Goal: Task Accomplishment & Management: Complete application form

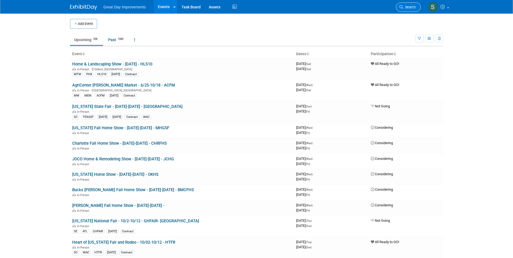
click at [405, 6] on span "Search" at bounding box center [409, 7] width 12 height 4
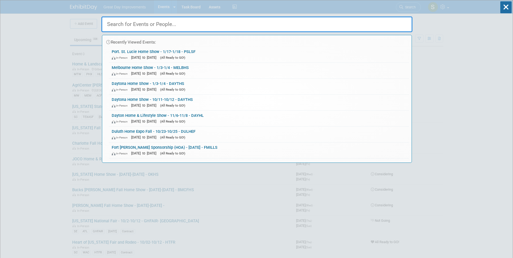
click at [135, 22] on input "text" at bounding box center [256, 25] width 311 height 16
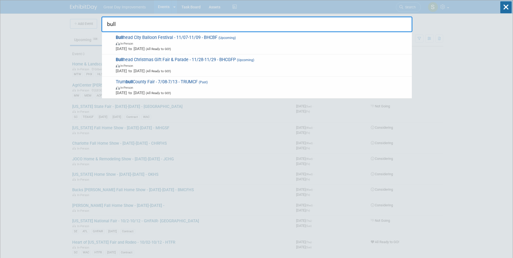
type input "bull"
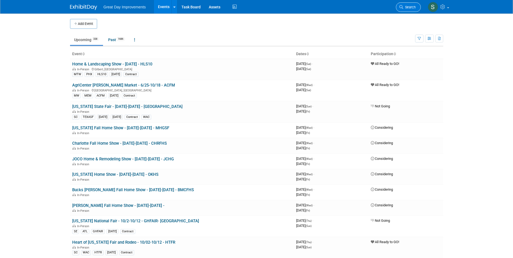
click at [403, 6] on icon at bounding box center [402, 7] width 4 height 4
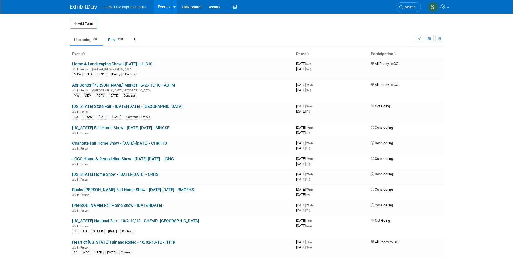
click at [78, 22] on button "Add Event" at bounding box center [83, 24] width 27 height 10
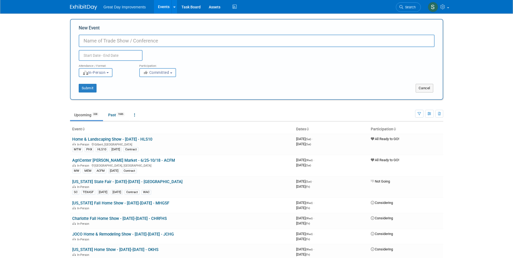
click at [91, 43] on input "New Event" at bounding box center [257, 41] width 356 height 12
paste input "Ocala Home Show"
click at [143, 41] on input "Ocala Home Show -" at bounding box center [257, 41] width 356 height 12
type input "Ocala Home Show - 1/24-1/25 - OCAHSS"
click at [173, 71] on button "Committed" at bounding box center [157, 72] width 37 height 9
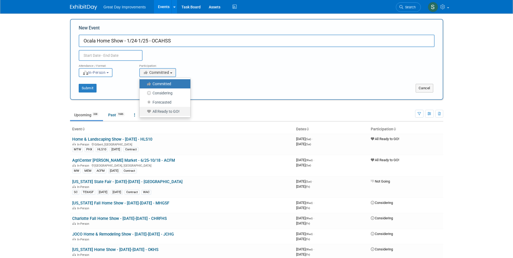
click at [165, 111] on label "All Ready to GO!" at bounding box center [163, 111] width 43 height 7
click at [144, 111] on input "All Ready to GO!" at bounding box center [143, 112] width 4 height 4
select select "102"
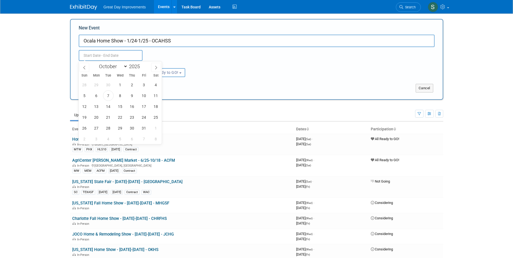
click at [124, 56] on input "text" at bounding box center [111, 55] width 64 height 11
click at [108, 65] on select "January February March April May June July August September October November De…" at bounding box center [112, 66] width 31 height 7
select select "0"
click at [97, 63] on select "January February March April May June July August September October November De…" at bounding box center [112, 66] width 31 height 7
click at [142, 65] on span at bounding box center [142, 64] width 4 height 3
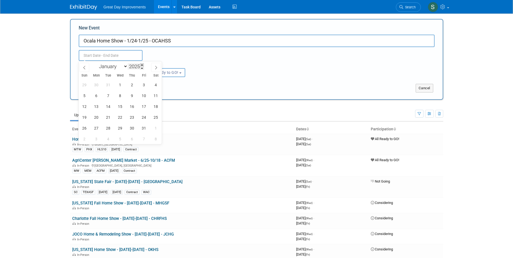
type input "2026"
click at [153, 117] on span "24" at bounding box center [156, 117] width 11 height 11
click at [86, 128] on span "25" at bounding box center [84, 128] width 11 height 11
type input "Jan 24, 2026 to Jan 25, 2026"
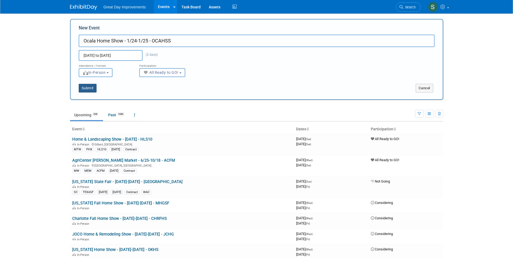
click at [84, 90] on button "Submit" at bounding box center [88, 88] width 18 height 9
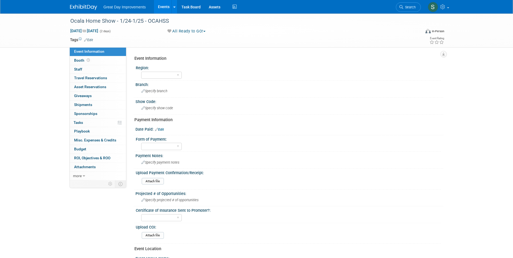
drag, startPoint x: 343, startPoint y: 116, endPoint x: 340, endPoint y: 129, distance: 13.3
drag, startPoint x: 340, startPoint y: 129, endPoint x: 86, endPoint y: 41, distance: 268.4
click at [86, 41] on icon at bounding box center [85, 40] width 3 height 4
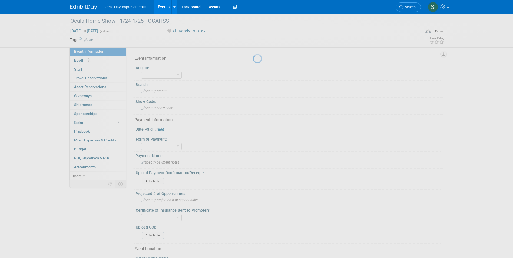
click at [253, 41] on div at bounding box center [257, 129] width 8 height 258
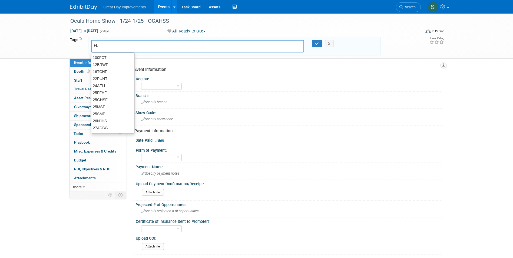
type input "FL"
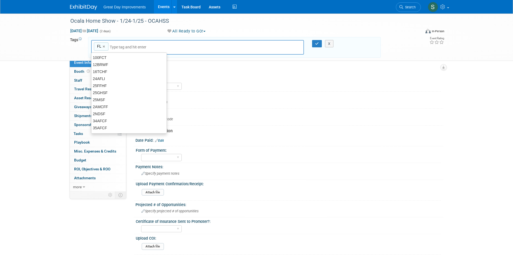
type input "FL"
type input "ORL"
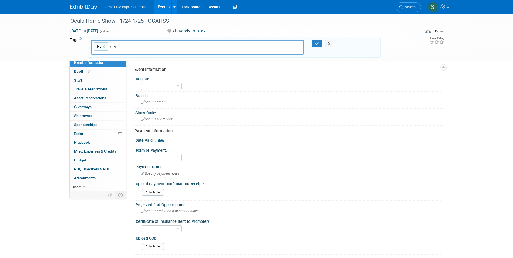
type input "FL, ORL"
type input "OCAHSS"
type input "FL, ORL, OCAHSS"
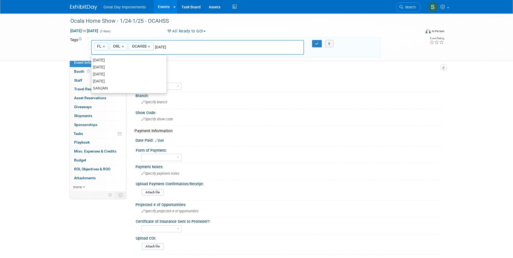
type input "[DATE]"
type input "FL, ORL, OCAHSS, JAN26"
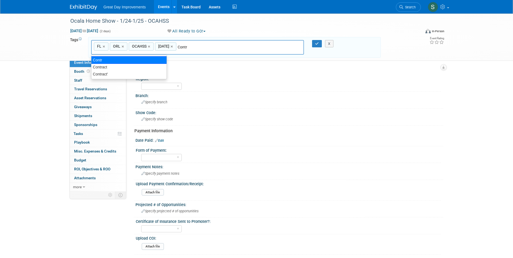
type input "Contract"
type input "FL, ORL, OCAHSS, JAN26, Contract"
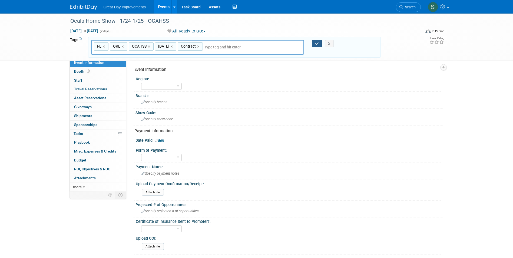
click at [314, 47] on button "button" at bounding box center [317, 44] width 10 height 8
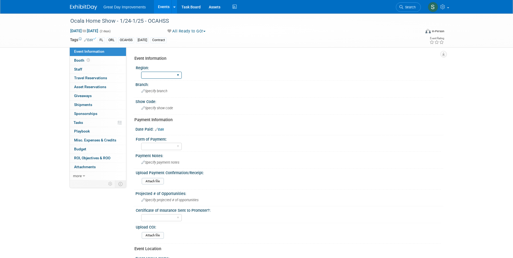
click at [163, 75] on select "GC MA MW MTW NE NEW OV PL PNW SA SE SC UMW FL" at bounding box center [161, 75] width 41 height 7
select select "FL"
click at [141, 72] on select "GC MA MW MTW NE NEW OV PL PNW SA SE SC UMW FL" at bounding box center [161, 75] width 41 height 7
click at [151, 90] on span "Specify branch" at bounding box center [155, 91] width 26 height 4
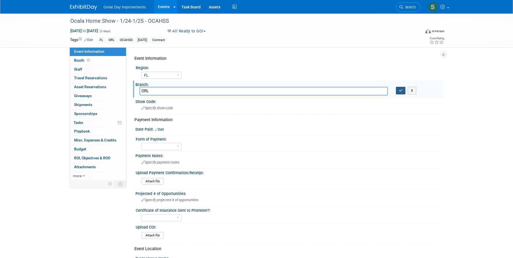
type input "ORL"
click at [399, 89] on icon "button" at bounding box center [401, 91] width 4 height 4
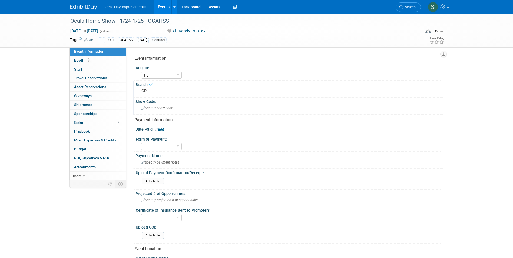
click at [164, 108] on span "Specify show code" at bounding box center [158, 108] width 32 height 4
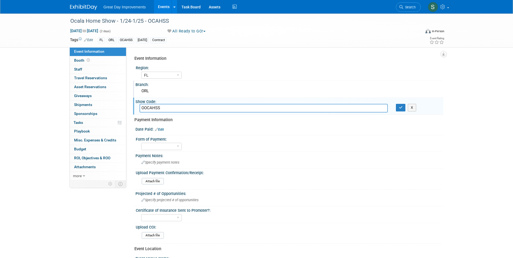
drag, startPoint x: 159, startPoint y: 109, endPoint x: 48, endPoint y: 108, distance: 111.0
click at [48, 108] on div "Ocala Home Show - 1/24-1/25 - OCAHSS Jan 24, 2026 to Jan 25, 2026 (2 days) Jan …" at bounding box center [256, 186] width 513 height 344
type input "OCAHSS"
click at [402, 106] on icon "button" at bounding box center [401, 108] width 4 height 4
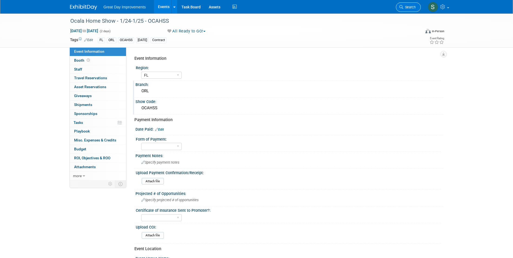
click at [410, 6] on span "Search" at bounding box center [409, 7] width 12 height 4
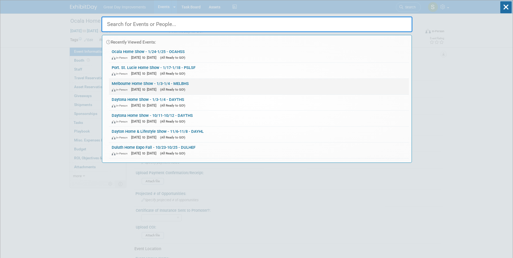
click at [216, 83] on link "Melbourne Home Show - 1/3-1/4 - MELBHS In-Person Jan 3, 2026 to Jan 4, 2026 (Al…" at bounding box center [259, 87] width 300 height 16
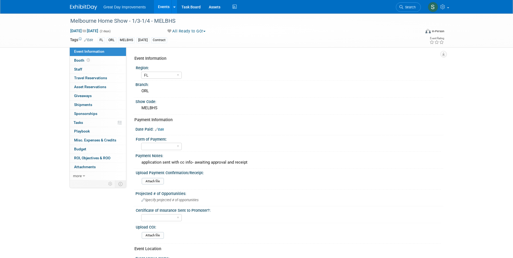
select select "FL"
click at [216, 165] on div "application sent with cc info- awaiting approval and receipt" at bounding box center [290, 162] width 300 height 8
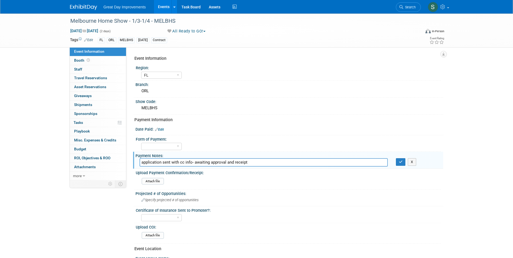
click at [216, 165] on input "application sent with cc info- awaiting approval and receipt" at bounding box center [264, 162] width 248 height 8
drag, startPoint x: 409, startPoint y: 9, endPoint x: 386, endPoint y: 8, distance: 22.5
click at [408, 9] on span "Search" at bounding box center [409, 7] width 12 height 4
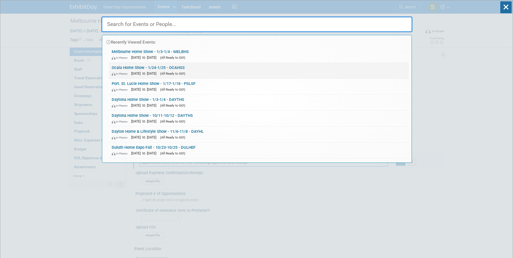
click at [210, 67] on link "Ocala Home Show - 1/24-1/25 - OCAHSS In-Person Jan 24, 2026 to Jan 25, 2026 (Al…" at bounding box center [259, 71] width 300 height 16
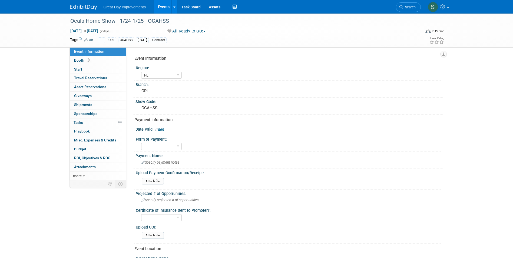
select select "FL"
click at [178, 167] on div "Specify payment notes" at bounding box center [290, 162] width 308 height 9
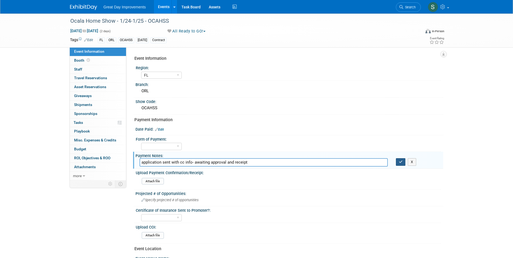
type input "application sent with cc info- awaiting approval and receipt"
click at [400, 162] on icon "button" at bounding box center [401, 162] width 4 height 4
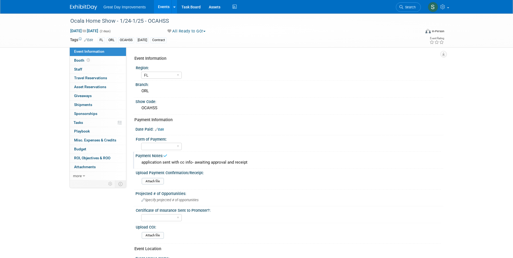
click at [87, 5] on img at bounding box center [83, 7] width 27 height 5
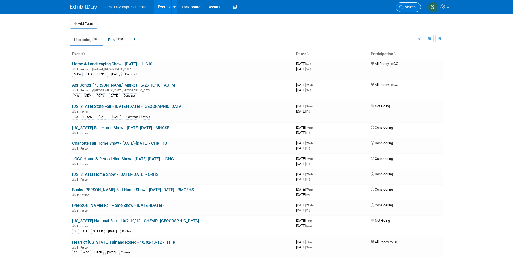
click at [407, 4] on link "Search" at bounding box center [408, 6] width 25 height 9
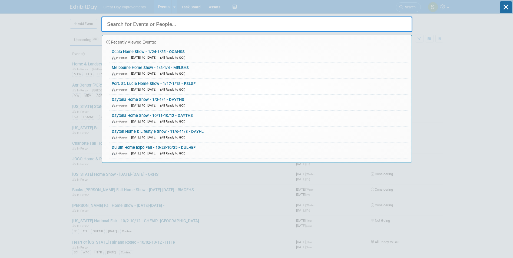
paste input "Bullhead Spring Home & Garden Expo"
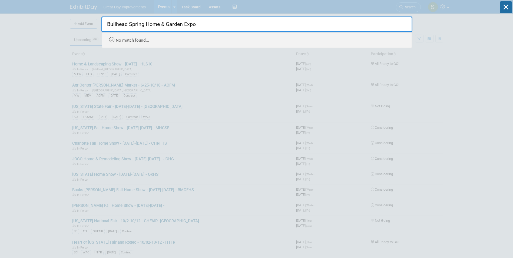
drag, startPoint x: 146, startPoint y: 25, endPoint x: 243, endPoint y: 24, distance: 97.4
click at [243, 24] on input "Bullhead Spring Home & Garden Expo" at bounding box center [256, 25] width 311 height 16
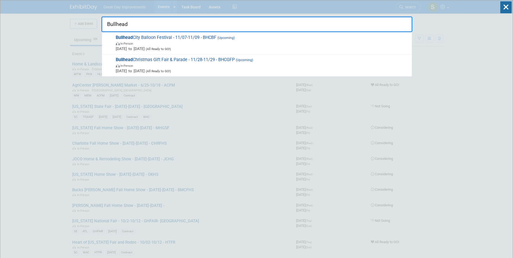
type input "Bullhead"
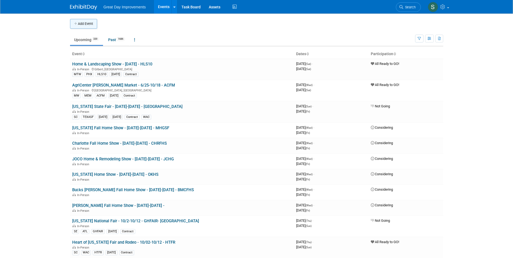
click at [73, 28] on button "Add Event" at bounding box center [83, 24] width 27 height 10
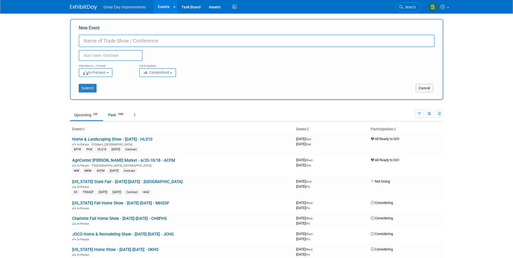
paste input "Bullhead Spring Home & Garden Expo"
type input "Bullhead Spring Home & Garden Expo - 3/20-3/22 - BULLHG"
click at [156, 71] on span "Committed" at bounding box center [156, 72] width 26 height 4
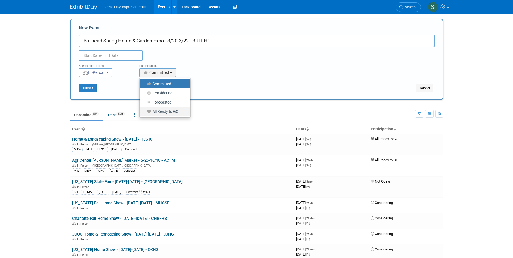
click at [167, 113] on label "All Ready to GO!" at bounding box center [163, 111] width 43 height 7
click at [144, 113] on input "All Ready to GO!" at bounding box center [143, 112] width 4 height 4
select select "102"
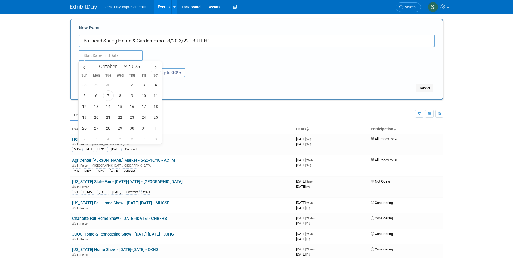
click at [120, 55] on input "text" at bounding box center [111, 55] width 64 height 11
click at [117, 67] on select "January February March April May June July August September October November De…" at bounding box center [112, 66] width 31 height 7
select select "2"
click at [97, 63] on select "January February March April May June July August September October November De…" at bounding box center [112, 66] width 31 height 7
click at [144, 65] on span at bounding box center [142, 64] width 4 height 3
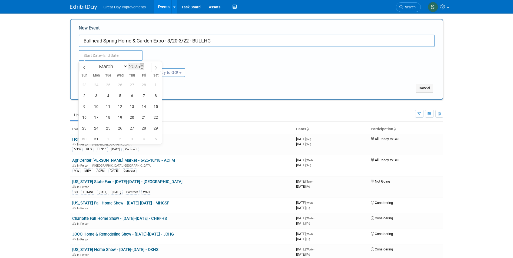
type input "2026"
click at [143, 108] on span "20" at bounding box center [144, 106] width 11 height 11
click at [84, 115] on span "22" at bounding box center [84, 117] width 11 height 11
type input "Mar 20, 2026 to Mar 22, 2026"
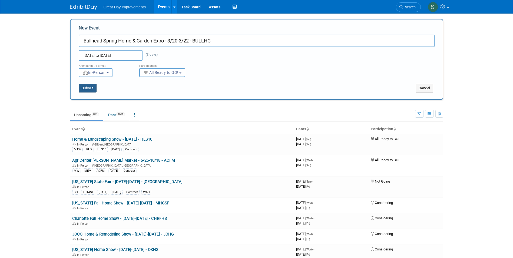
click at [91, 90] on button "Submit" at bounding box center [88, 88] width 18 height 9
type input "Bullhead Spring Home & Garden Expo - 3/20-3/22 - BULLHG"
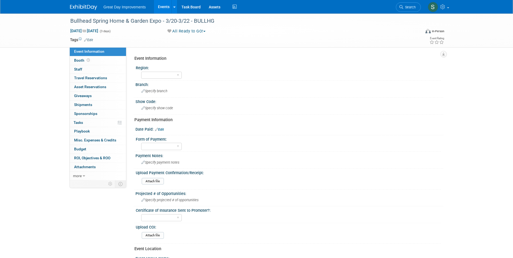
click at [90, 38] on link "Edit" at bounding box center [88, 40] width 9 height 4
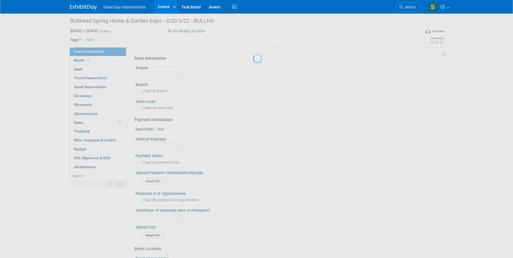
click at [102, 45] on body "Great Day Improvements Events Add Event Bulk Upload Events Shareable Event Boar…" at bounding box center [256, 129] width 513 height 258
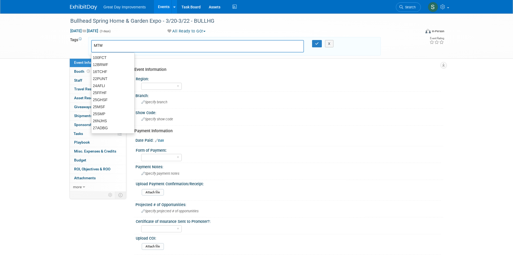
type input "MTW"
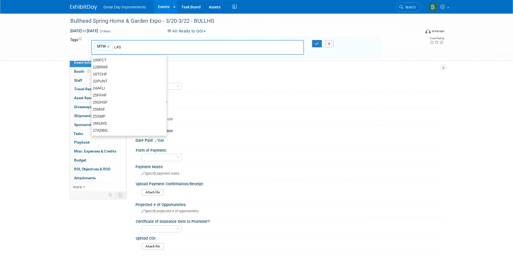
type input "LAS"
type input "MTW, LAS"
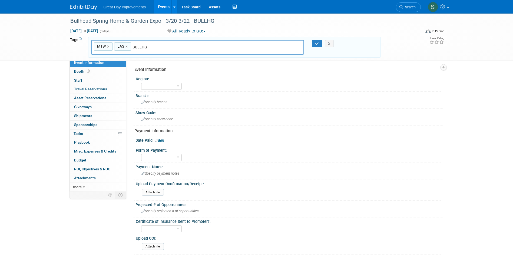
type input "BULLHG"
type input "MTW, LAS, BULLHG"
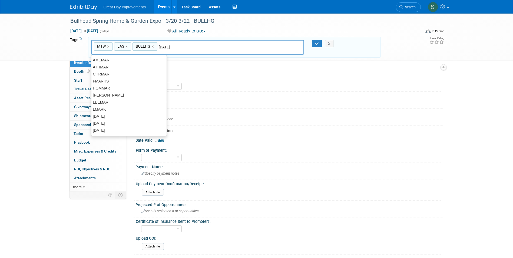
type input "[DATE]"
type input "MTW, LAS, BULLHG, MAR25"
type input "Cont"
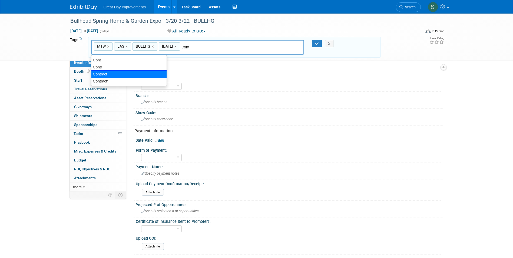
click at [111, 75] on div "Contract" at bounding box center [129, 74] width 76 height 8
type input "MTW, LAS, BULLHG, MAR25, Contract"
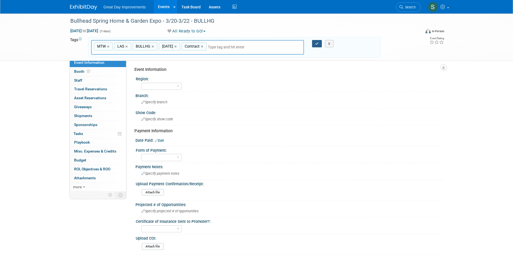
click at [319, 44] on div "MTW, LAS, BULLHG, MAR25, Contract MTW × LAS × BULLHG × MAR25 × Contract × X" at bounding box center [234, 47] width 295 height 15
click at [315, 43] on button "button" at bounding box center [317, 44] width 10 height 8
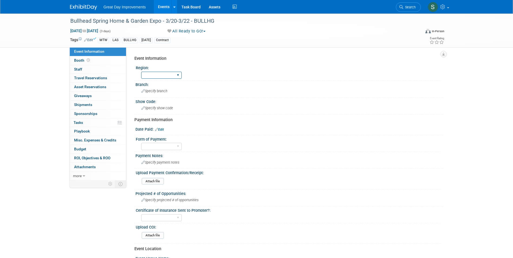
click at [164, 74] on select "GC MA MW MTW NE NEW OV PL PNW SA SE SC UMW FL" at bounding box center [161, 75] width 41 height 7
select select "MTW"
click at [141, 72] on select "GC MA MW MTW NE NEW OV PL PNW SA SE SC UMW FL" at bounding box center [161, 75] width 41 height 7
click at [161, 99] on div "Show Code:" at bounding box center [290, 101] width 308 height 7
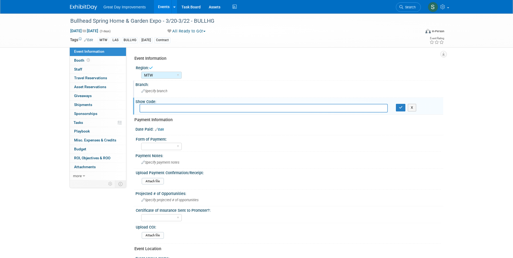
click at [161, 93] on div "Specify branch" at bounding box center [290, 91] width 300 height 8
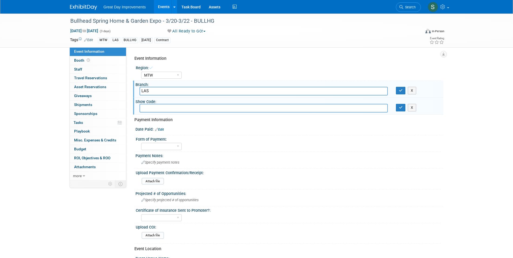
type input "LAS"
drag, startPoint x: 400, startPoint y: 95, endPoint x: 400, endPoint y: 91, distance: 3.8
click at [400, 94] on div "LAS X" at bounding box center [290, 91] width 308 height 8
click at [400, 90] on icon "button" at bounding box center [401, 91] width 4 height 4
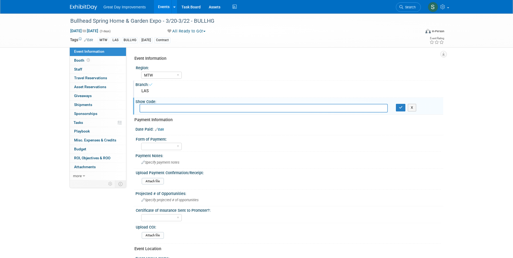
click at [318, 107] on input "text" at bounding box center [264, 108] width 248 height 8
type input "BULLHG"
click at [401, 109] on icon "button" at bounding box center [401, 108] width 4 height 4
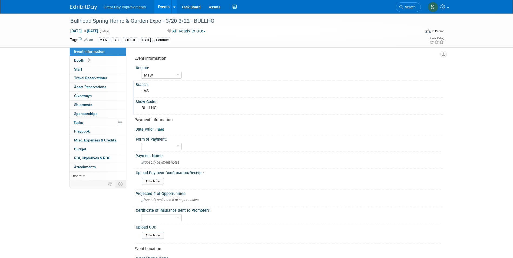
click at [81, 3] on link at bounding box center [87, 4] width 34 height 4
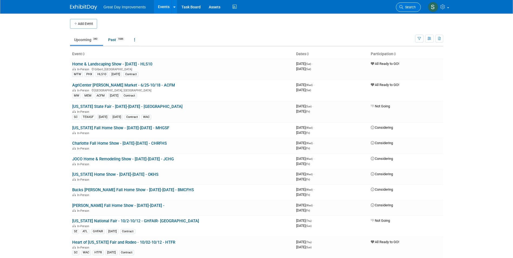
drag, startPoint x: 395, startPoint y: 7, endPoint x: 398, endPoint y: 7, distance: 3.2
click at [397, 7] on div "Great Day Improvements Events Add Event Bulk Upload Events Shareable Event Boar…" at bounding box center [256, 7] width 373 height 14
click at [400, 5] on link "Search" at bounding box center [408, 6] width 25 height 9
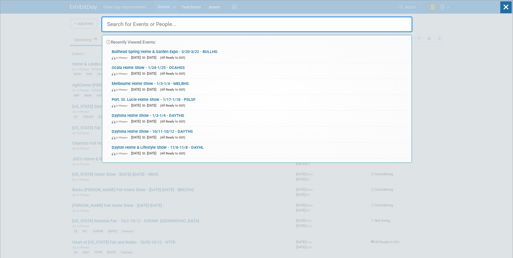
drag, startPoint x: 288, startPoint y: 25, endPoint x: 229, endPoint y: 29, distance: 58.9
click at [229, 29] on input "text" at bounding box center [256, 25] width 311 height 16
drag, startPoint x: 110, startPoint y: 192, endPoint x: 82, endPoint y: 150, distance: 50.3
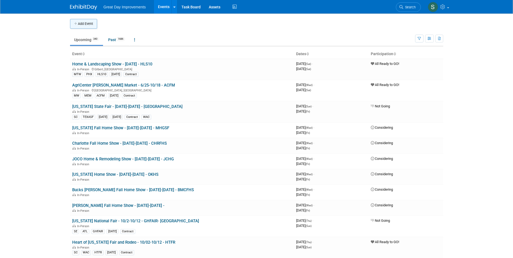
click at [94, 28] on button "Add Event" at bounding box center [83, 24] width 27 height 10
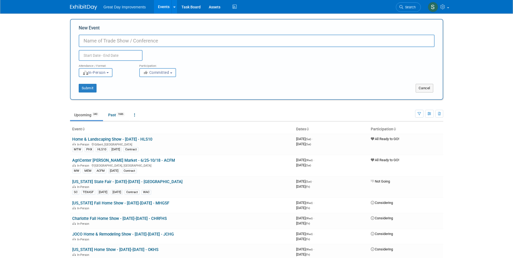
paste input "Hamilton County Fall Home Show"
type input "Hamilton County Fall Home Show - 10/2-10/4 - HAMFHS"
click at [167, 73] on span "Committed" at bounding box center [156, 72] width 26 height 4
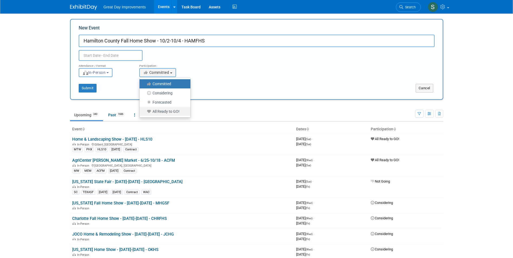
click at [175, 110] on label "All Ready to GO!" at bounding box center [163, 111] width 43 height 7
click at [144, 110] on input "All Ready to GO!" at bounding box center [143, 112] width 4 height 4
select select "102"
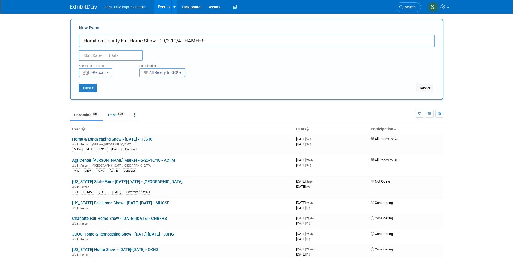
click at [130, 57] on input "text" at bounding box center [111, 55] width 64 height 11
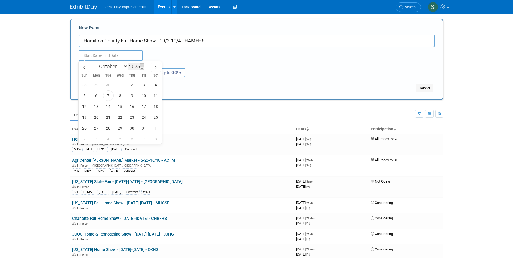
click at [141, 66] on span at bounding box center [142, 64] width 4 height 3
type input "2026"
click at [145, 86] on span "2" at bounding box center [144, 85] width 11 height 11
click at [90, 95] on div "27 28 29 30 1 2 3 4 5 6 7 8 9 10 11 12 13 14 15 16 17 18 19 20 21 22 23 24 25 2…" at bounding box center [120, 111] width 83 height 65
click at [83, 97] on span "4" at bounding box center [84, 95] width 11 height 11
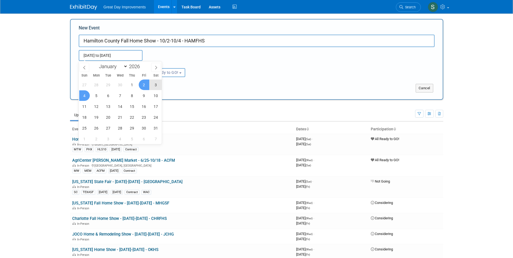
type input "Oct 2, 2026 to Oct 4, 2026"
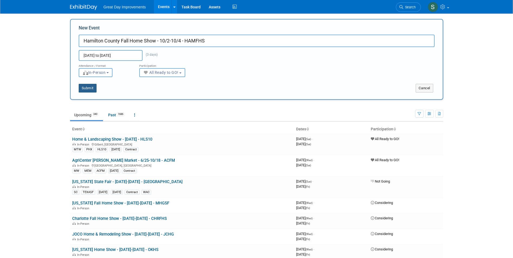
click at [92, 89] on button "Submit" at bounding box center [88, 88] width 18 height 9
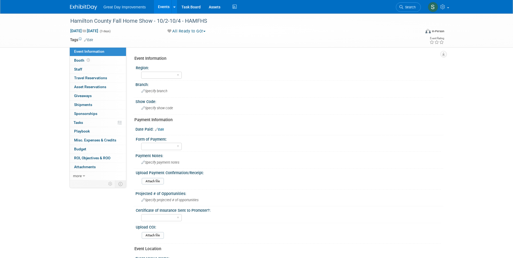
click at [93, 39] on link "Edit" at bounding box center [88, 40] width 9 height 4
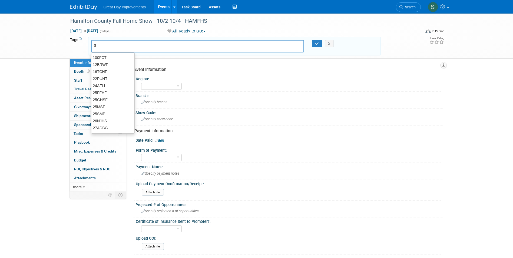
type input "SE"
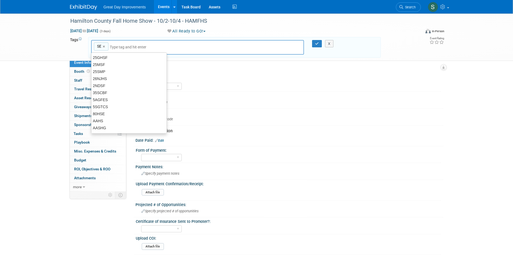
type input "SE"
type input "CHT"
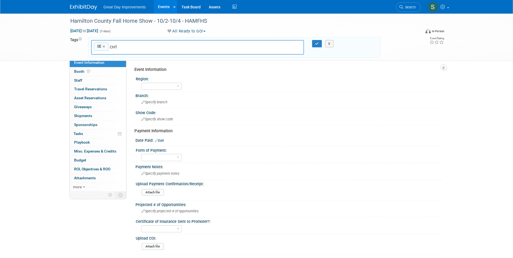
type input "SE, CHT"
type input "HAMFHS"
type input "SE, CHT, HAMFHS"
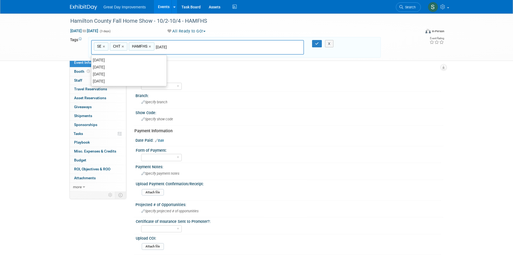
type input "[DATE]"
type input "SE, CHT, HAMFHS, [DATE]"
type input "Contract"
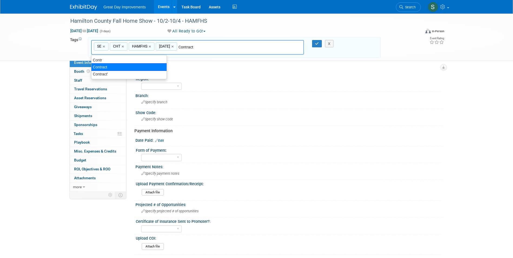
type input "SE, CHT, HAMFHS, [DATE], Contract"
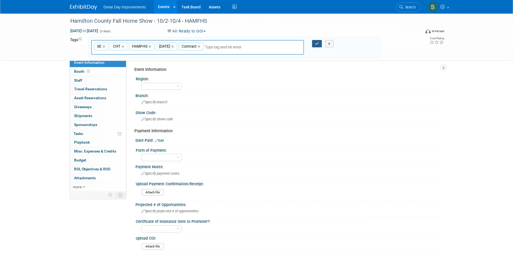
click at [316, 43] on icon "button" at bounding box center [317, 44] width 4 height 4
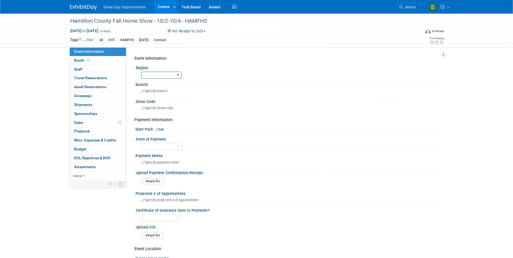
click at [149, 79] on select "GC MA MW MTW NE NEW OV PL PNW SA SE SC UMW FL" at bounding box center [161, 75] width 41 height 7
select select "SE"
click at [141, 72] on select "GC MA MW MTW NE NEW OV PL PNW SA SE SC UMW FL" at bounding box center [161, 75] width 41 height 7
click at [153, 91] on span "Specify branch" at bounding box center [155, 91] width 26 height 4
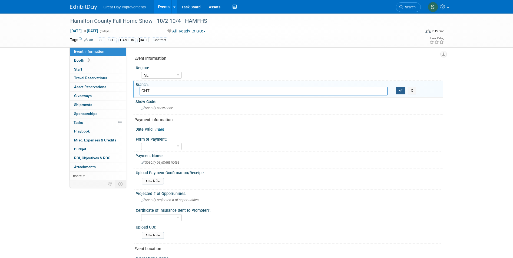
type input "CHT"
click at [402, 89] on icon "button" at bounding box center [401, 91] width 4 height 4
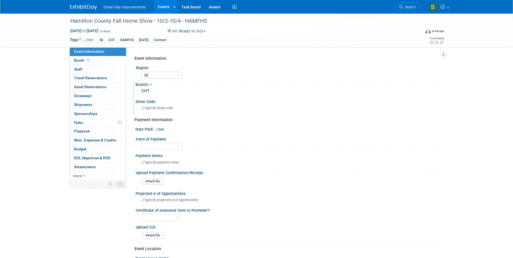
click at [192, 110] on div "Specify show code" at bounding box center [290, 108] width 300 height 8
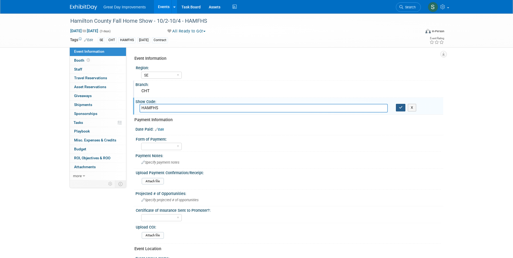
type input "HAMFHS"
click at [401, 109] on icon "button" at bounding box center [401, 108] width 4 height 4
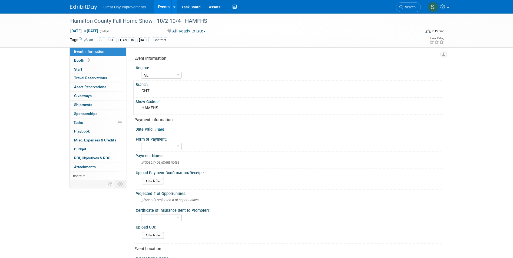
click at [163, 130] on link "Edit" at bounding box center [159, 130] width 9 height 4
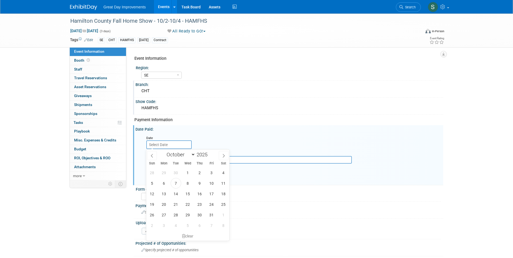
click at [169, 144] on input "text" at bounding box center [168, 144] width 45 height 9
click at [174, 186] on span "7" at bounding box center [176, 183] width 11 height 11
type input "[DATE]"
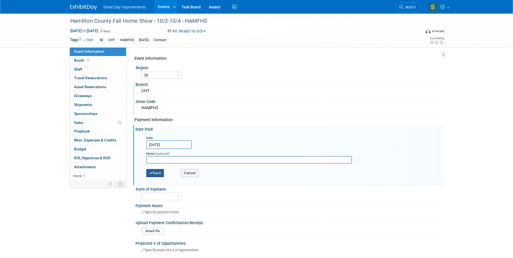
click at [159, 173] on button "Save" at bounding box center [155, 173] width 18 height 8
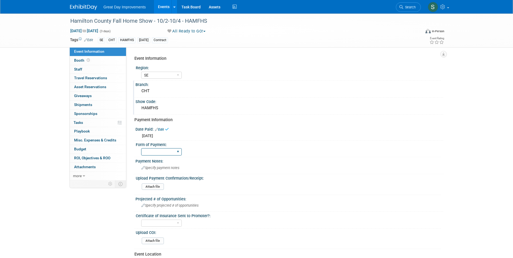
click at [157, 153] on select "Paid via CC Check Requested Pay at the Gate Other" at bounding box center [161, 151] width 41 height 7
select select "Paid via CC"
click at [141, 148] on select "Paid via CC Check Requested Pay at the Gate Other" at bounding box center [161, 151] width 41 height 7
click at [160, 166] on span "Specify payment notes" at bounding box center [161, 168] width 38 height 4
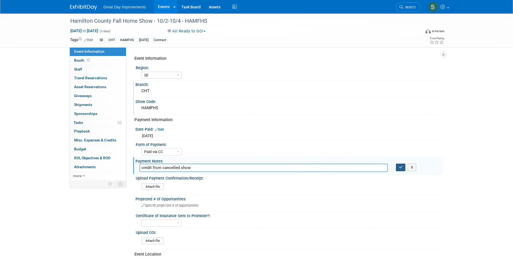
type input "credit from cancelled show"
click at [404, 167] on button "button" at bounding box center [401, 168] width 10 height 8
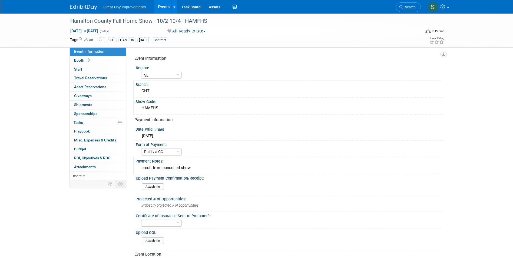
click at [90, 5] on img at bounding box center [83, 7] width 27 height 5
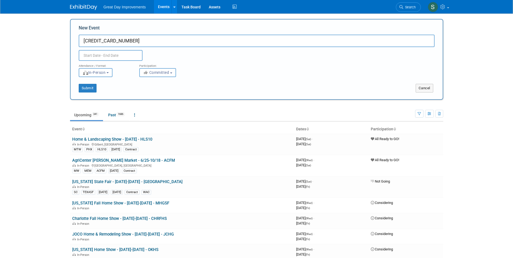
drag, startPoint x: 139, startPoint y: 39, endPoint x: 0, endPoint y: 20, distance: 140.7
click at [18, 22] on body "Great Day Improvements Events Add Event Bulk Upload Events Shareable Event Boar…" at bounding box center [256, 129] width 513 height 258
click at [200, 40] on input "New Event" at bounding box center [257, 41] width 356 height 12
paste input "Colorado Springs Fall Show - October"
click at [194, 43] on input "Colorado Springs Fall Show - 10/16-10/18 -" at bounding box center [257, 41] width 356 height 12
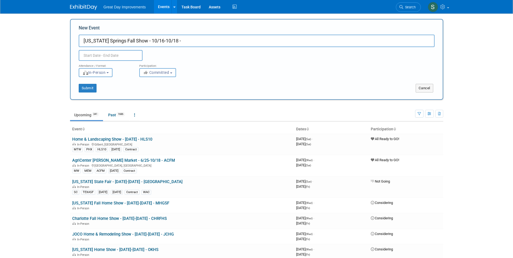
paste input "SPROHS"
type input "[US_STATE] Springs Fall Show - 10/16-10/18 - SPROHS"
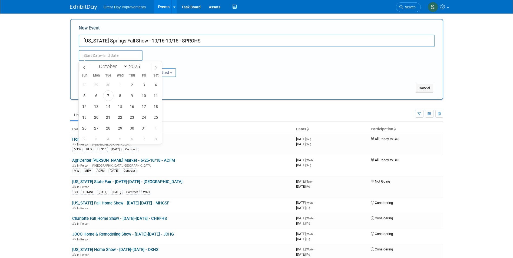
click at [138, 56] on input "text" at bounding box center [111, 55] width 64 height 11
click at [142, 65] on span at bounding box center [142, 64] width 4 height 3
type input "2026"
click at [126, 67] on select "January February March April May June July August September October November De…" at bounding box center [112, 66] width 31 height 7
click at [238, 77] on div "Submit Cancel" at bounding box center [257, 84] width 364 height 15
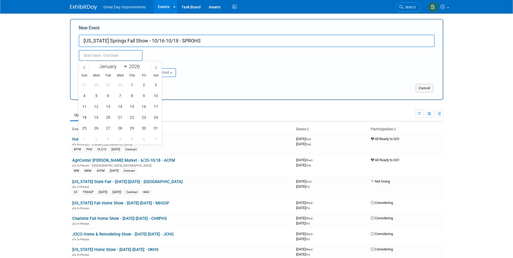
click at [124, 58] on input "text" at bounding box center [111, 55] width 64 height 11
click at [146, 106] on span "16" at bounding box center [144, 106] width 11 height 11
click at [84, 119] on span "18" at bounding box center [84, 117] width 11 height 11
type input "[DATE] to [DATE]"
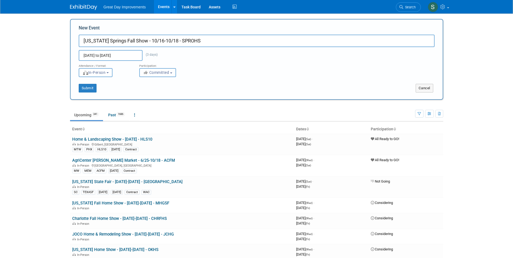
click at [169, 71] on span "Committed" at bounding box center [156, 72] width 26 height 4
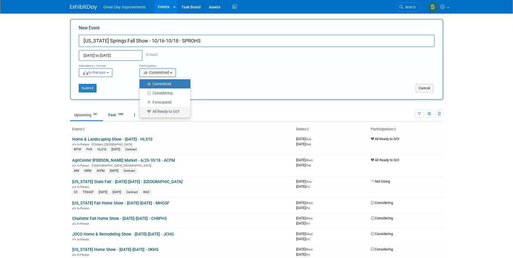
click at [168, 111] on label "All Ready to GO!" at bounding box center [163, 111] width 43 height 7
click at [144, 111] on input "All Ready to GO!" at bounding box center [143, 112] width 4 height 4
select select "102"
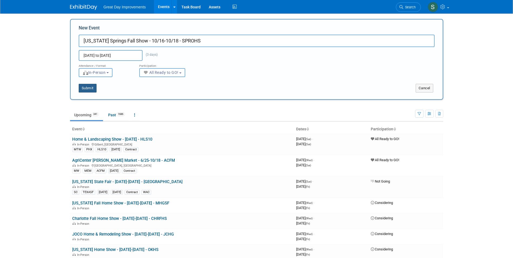
click at [90, 90] on button "Submit" at bounding box center [88, 88] width 18 height 9
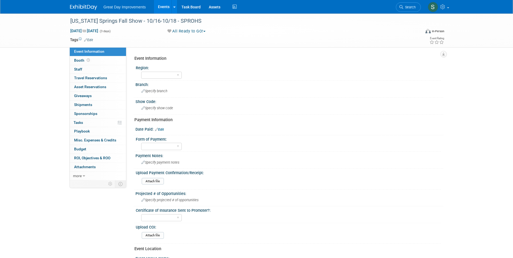
click at [90, 39] on link "Edit" at bounding box center [88, 40] width 9 height 4
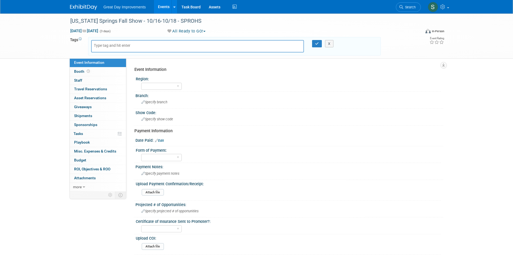
click at [107, 44] on input "text" at bounding box center [115, 45] width 43 height 5
click at [110, 49] on div at bounding box center [197, 46] width 213 height 12
click at [109, 47] on input "text" at bounding box center [115, 45] width 43 height 5
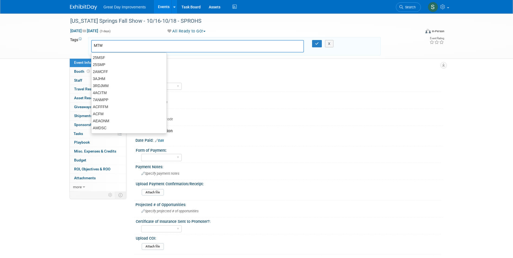
type input "MTW"
type input "COS"
type input "MTW, COS"
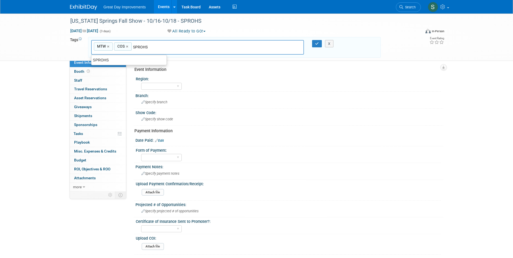
type input "SPROHS"
type input "MTW, COS, SPROHS"
type input "[DATE]"
type input "MTW, COS, SPROHS, [DATE]"
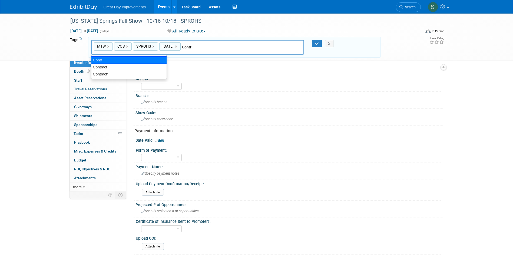
type input "Contract"
type input "MTW, COS, SPROHS, [DATE], Contract"
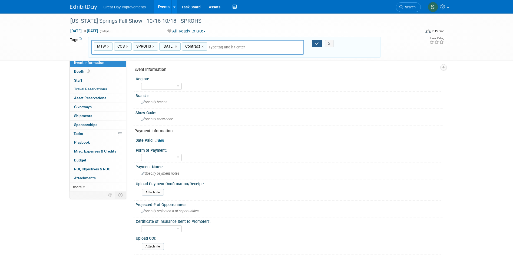
click at [316, 42] on icon "button" at bounding box center [317, 44] width 4 height 4
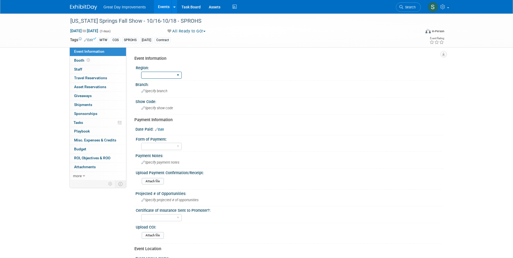
click at [158, 78] on select "GC MA MW MTW NE NEW OV PL PNW SA SE SC UMW FL" at bounding box center [161, 75] width 41 height 7
select select "MTW"
click at [141, 72] on select "GC MA MW MTW NE NEW OV PL PNW SA SE SC UMW FL" at bounding box center [161, 75] width 41 height 7
click at [157, 88] on div "Specify branch" at bounding box center [290, 91] width 300 height 8
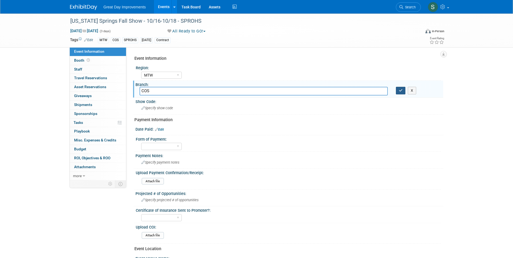
type input "COS"
click at [402, 91] on icon "button" at bounding box center [401, 91] width 4 height 4
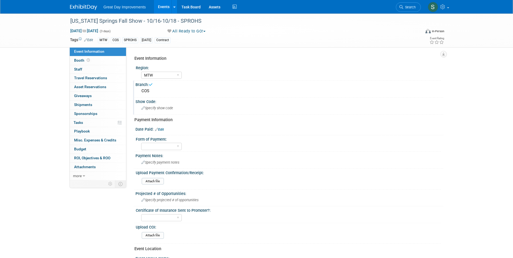
click at [171, 108] on span "Specify show code" at bounding box center [158, 108] width 32 height 4
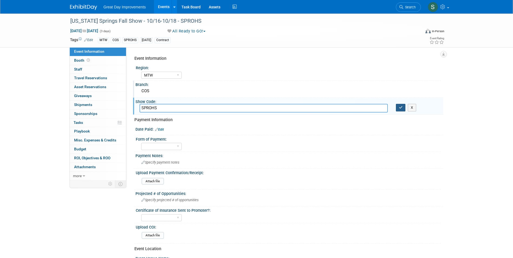
type input "SPROHS"
click at [401, 108] on icon "button" at bounding box center [401, 108] width 4 height 4
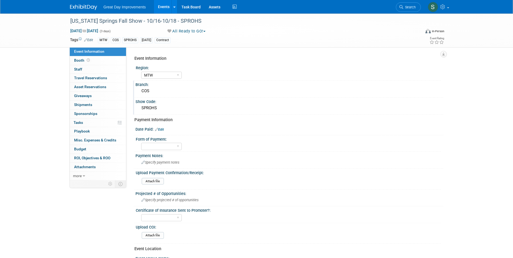
click at [161, 128] on div "Date Paid: Edit" at bounding box center [290, 128] width 308 height 7
click at [161, 128] on link "Edit" at bounding box center [159, 130] width 9 height 4
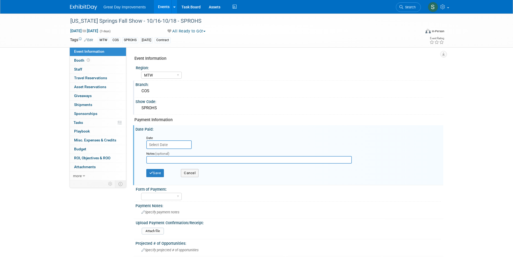
drag, startPoint x: 166, startPoint y: 139, endPoint x: 167, endPoint y: 150, distance: 11.7
click at [166, 140] on div "Date" at bounding box center [169, 142] width 46 height 14
click at [167, 150] on div "Notes (optional)" at bounding box center [253, 157] width 223 height 17
click at [165, 147] on input "text" at bounding box center [168, 144] width 45 height 9
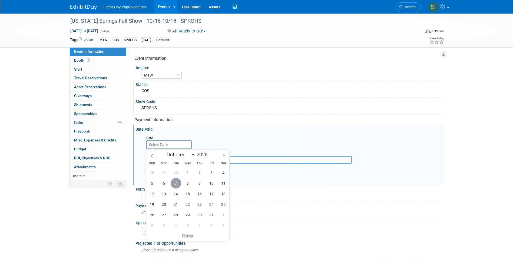
click at [175, 182] on span "7" at bounding box center [176, 183] width 11 height 11
type input "Oct 7, 2025"
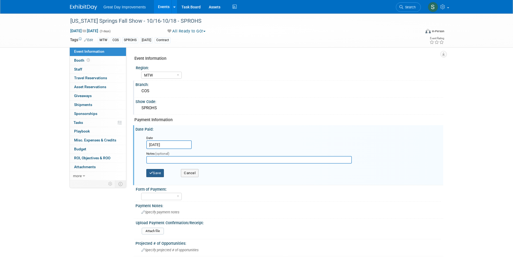
click at [159, 172] on button "Save" at bounding box center [155, 173] width 18 height 8
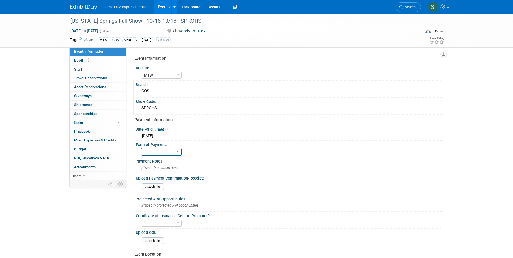
click at [159, 150] on select "Paid via CC Check Requested Pay at the Gate Other" at bounding box center [161, 151] width 41 height 7
select select "Paid via CC"
click at [141, 148] on select "Paid via CC Check Requested Pay at the Gate Other" at bounding box center [161, 151] width 41 height 7
click at [162, 170] on div "Specify payment notes" at bounding box center [290, 168] width 300 height 8
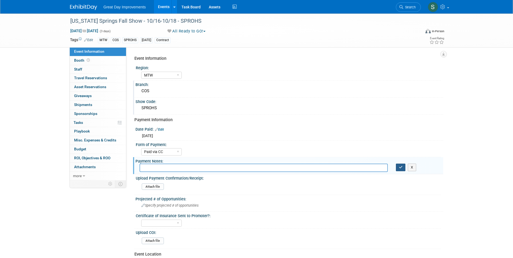
click at [400, 169] on icon "button" at bounding box center [401, 168] width 4 height 4
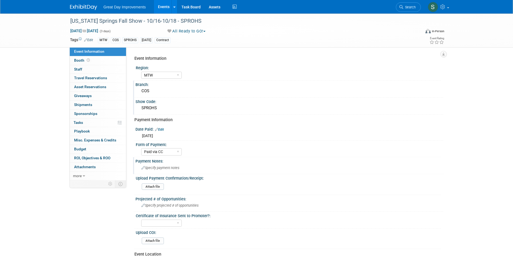
click at [418, 8] on link "Search" at bounding box center [408, 6] width 25 height 9
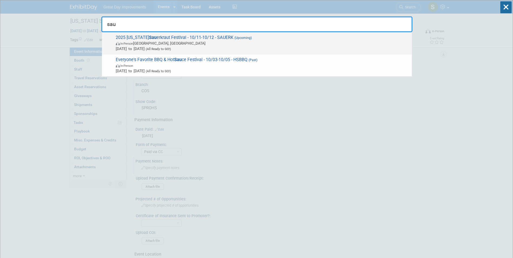
type input "sau"
click at [167, 38] on span "2025 Ohio Sau erkraut Festival - 10/11-10/12 - SAUERK (Upcoming) In-Person Wayn…" at bounding box center [261, 43] width 295 height 17
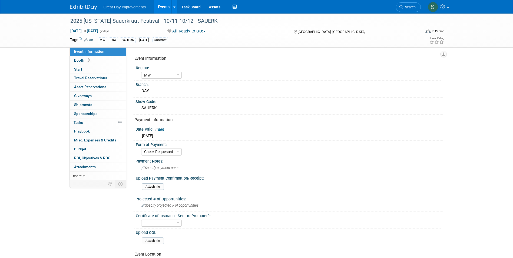
select select "MW"
select select "Check Requested"
click at [163, 166] on span "Specify payment notes" at bounding box center [161, 168] width 38 height 4
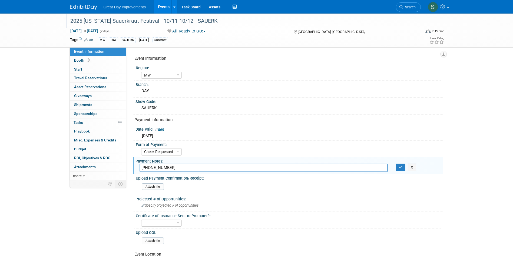
click at [111, 17] on div "2025 [US_STATE] Sauerkraut Festival - 10/11-10/12 - SAUERK" at bounding box center [240, 21] width 344 height 10
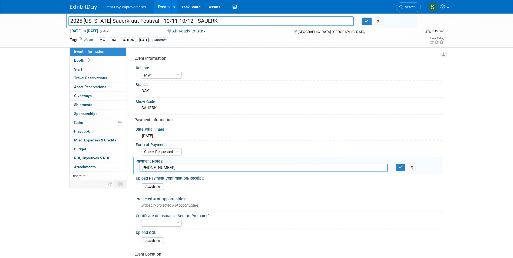
drag, startPoint x: 123, startPoint y: 22, endPoint x: 97, endPoint y: 22, distance: 25.7
click at [97, 22] on input "2025 [US_STATE] Sauerkraut Festival - 10/11-10/12 - SAUERK" at bounding box center [211, 20] width 286 height 9
click at [170, 169] on input "937-470-4283" at bounding box center [264, 168] width 248 height 8
type input "937-470-4283 - kelly"
click at [366, 22] on icon "button" at bounding box center [367, 21] width 4 height 4
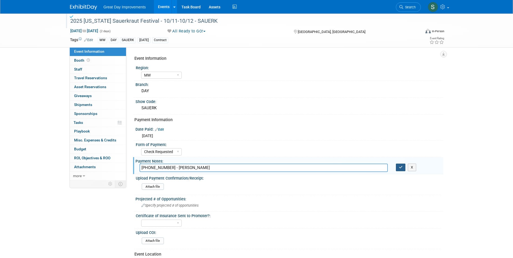
click at [401, 167] on icon "button" at bounding box center [401, 168] width 4 height 4
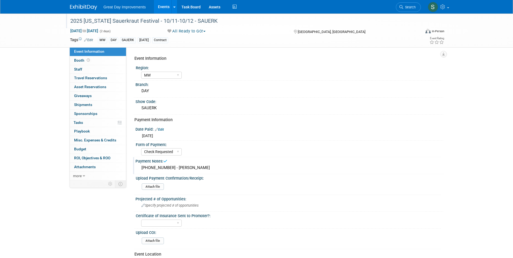
click at [72, 6] on img at bounding box center [83, 7] width 27 height 5
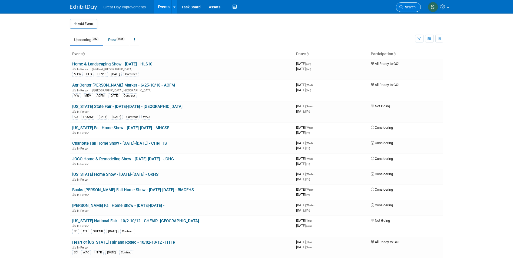
click at [404, 10] on link "Search" at bounding box center [408, 6] width 25 height 9
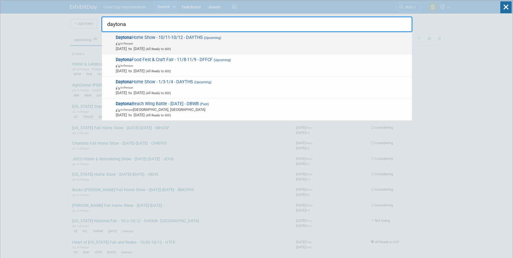
type input "daytona"
click at [185, 42] on span "In-Person" at bounding box center [263, 43] width 294 height 5
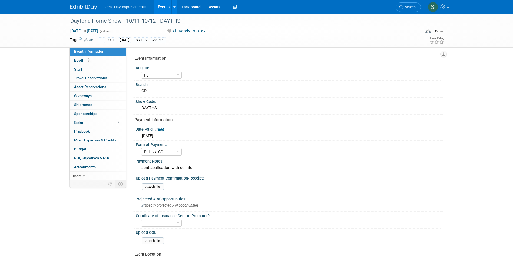
select select "FL"
select select "Paid via CC"
click at [162, 128] on link "Edit" at bounding box center [159, 130] width 9 height 4
select select "8"
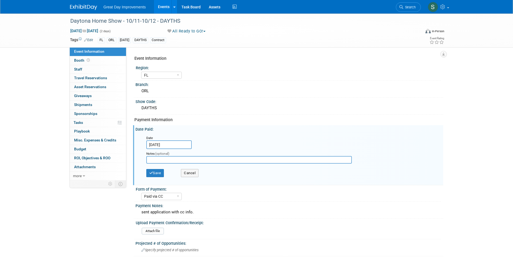
click at [171, 143] on input "Sep 30, 2025" at bounding box center [168, 144] width 45 height 9
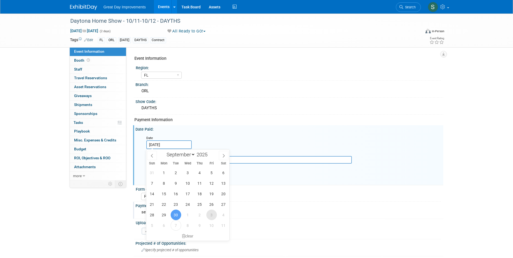
click at [215, 216] on span "3" at bounding box center [211, 215] width 11 height 11
type input "Oct 3, 2025"
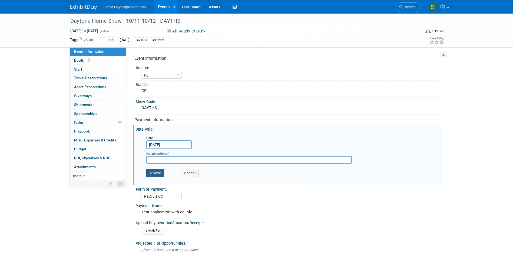
click at [155, 171] on button "Save" at bounding box center [155, 173] width 18 height 8
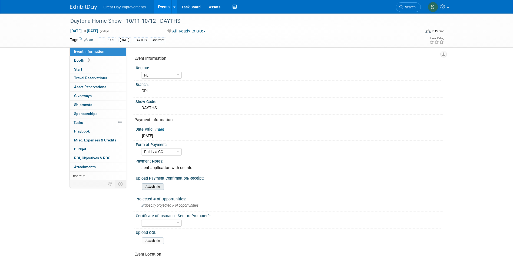
click at [155, 185] on input "file" at bounding box center [127, 187] width 74 height 6
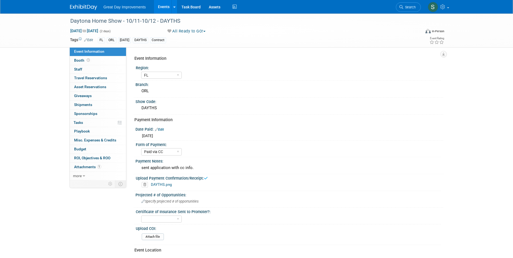
click at [83, 3] on link at bounding box center [87, 4] width 34 height 4
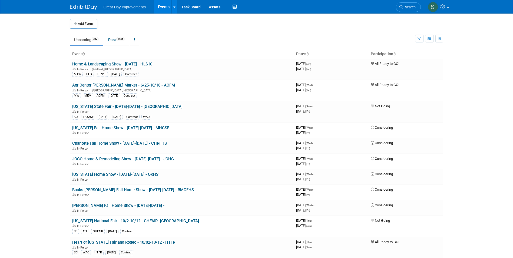
click at [418, 2] on li "Search" at bounding box center [408, 6] width 25 height 13
click at [410, 6] on span "Search" at bounding box center [409, 7] width 12 height 4
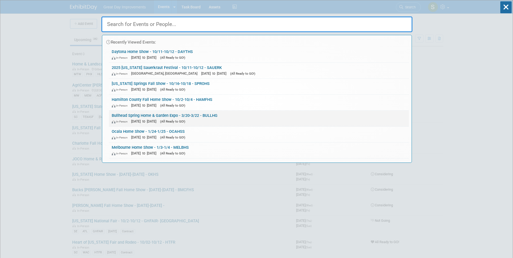
click at [228, 112] on link "Bullhead Spring Home & Garden Expo - 3/20-3/22 - BULLHG In-Person Mar 20, 2026 …" at bounding box center [259, 119] width 300 height 16
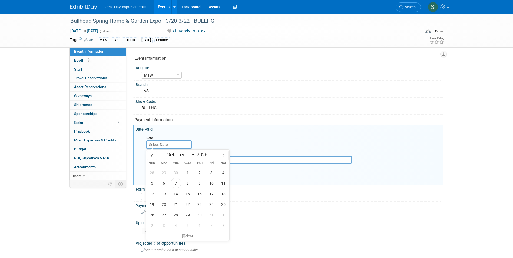
select select "MTW"
select select "9"
click at [179, 186] on span "7" at bounding box center [176, 183] width 11 height 11
type input "[DATE]"
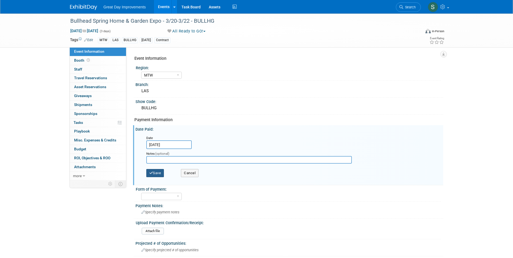
click at [153, 171] on button "Save" at bounding box center [155, 173] width 18 height 8
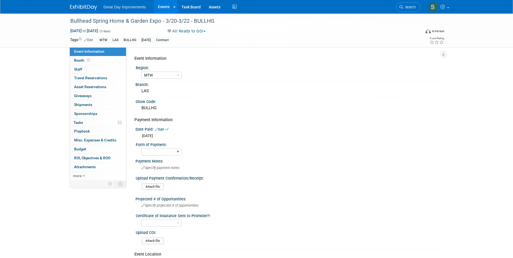
click at [162, 157] on div "Paid via CC Check Requested Pay at the Gate Other" at bounding box center [161, 152] width 41 height 10
click at [157, 155] on div "Paid via CC Check Requested Pay at the Gate Other" at bounding box center [161, 152] width 41 height 10
click at [155, 154] on select "Paid via CC Check Requested Pay at the Gate Other" at bounding box center [161, 151] width 41 height 7
select select "Paid via CC"
click at [141, 148] on select "Paid via CC Check Requested Pay at the Gate Other" at bounding box center [161, 151] width 41 height 7
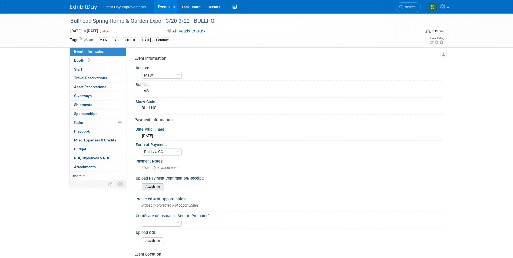
click at [158, 188] on input "file" at bounding box center [127, 187] width 74 height 6
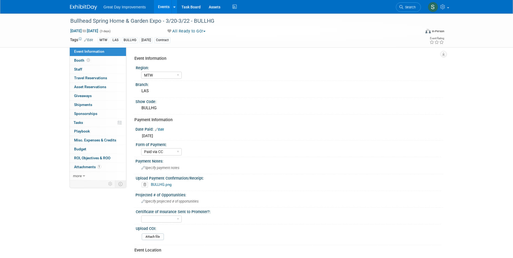
click at [87, 9] on img at bounding box center [83, 7] width 27 height 5
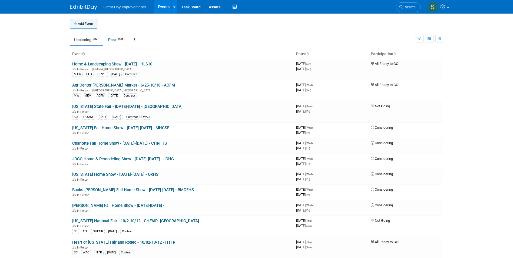
click at [76, 25] on icon "button" at bounding box center [76, 24] width 4 height 4
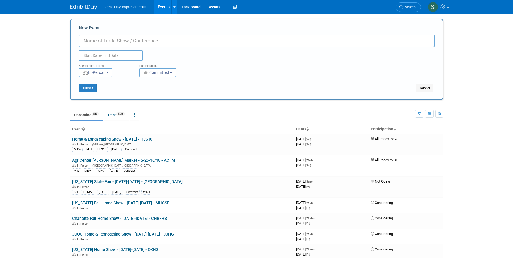
drag, startPoint x: 113, startPoint y: 37, endPoint x: 87, endPoint y: 40, distance: 26.7
click at [87, 40] on input "New Event" at bounding box center [257, 41] width 356 height 12
drag, startPoint x: 101, startPoint y: 31, endPoint x: 98, endPoint y: 39, distance: 8.6
click at [100, 32] on div "New Event Duplicate Event Warning" at bounding box center [257, 43] width 356 height 36
click at [97, 41] on input "New Event" at bounding box center [257, 41] width 356 height 12
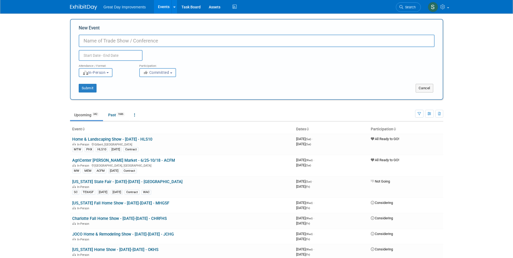
paste input "Venice Home Show - Spring"
type input "Venice Home Show - 2/28-3/01- VENHSS"
click at [166, 73] on span "Committed" at bounding box center [156, 72] width 26 height 4
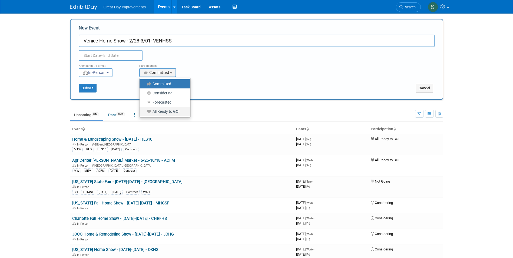
click at [157, 111] on label "All Ready to GO!" at bounding box center [163, 111] width 43 height 7
click at [144, 111] on input "All Ready to GO!" at bounding box center [143, 112] width 4 height 4
select select "102"
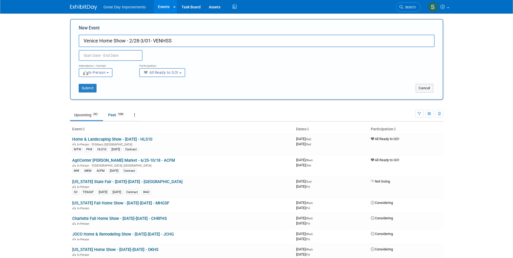
click at [121, 55] on input "text" at bounding box center [111, 55] width 64 height 11
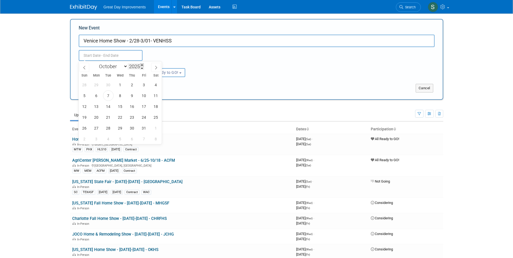
click at [142, 65] on span at bounding box center [142, 64] width 4 height 3
type input "2026"
click at [117, 67] on select "January February March April May June July August September October November De…" at bounding box center [112, 66] width 31 height 7
select select "1"
click at [97, 63] on select "January February March April May June July August September October November De…" at bounding box center [112, 66] width 31 height 7
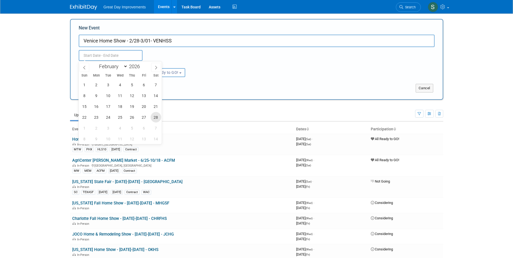
click at [157, 116] on span "28" at bounding box center [156, 117] width 11 height 11
click at [84, 129] on span "1" at bounding box center [84, 128] width 11 height 11
type input "Feb 28, 2026 to Mar 1, 2026"
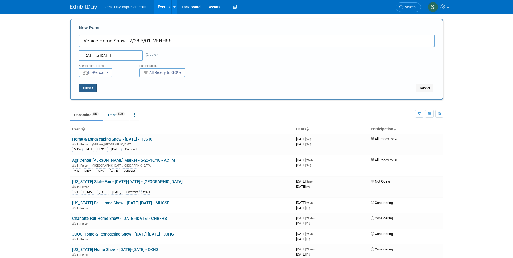
click at [85, 92] on button "Submit" at bounding box center [88, 88] width 18 height 9
type input "Venice Home Show - 2/28-3/01- VENHSS"
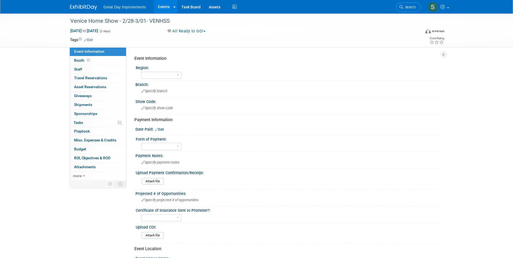
click at [91, 40] on link "Edit" at bounding box center [88, 40] width 9 height 4
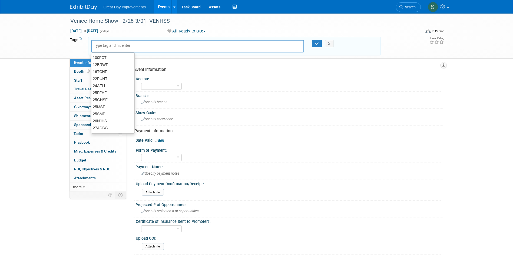
click at [110, 46] on input "text" at bounding box center [115, 45] width 43 height 5
type input "FL"
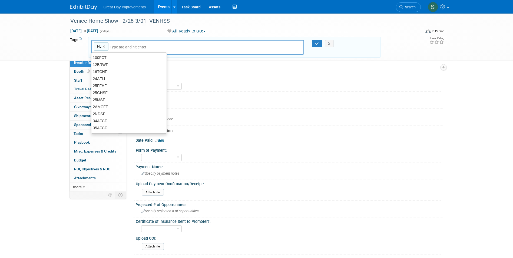
type input "FL"
type input "FTM"
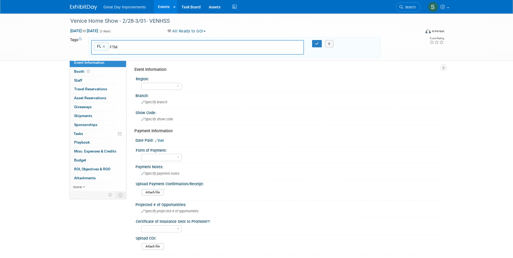
type input "FL, FTM"
type input "VENHSS"
type input "FL, FTM, VENHSS"
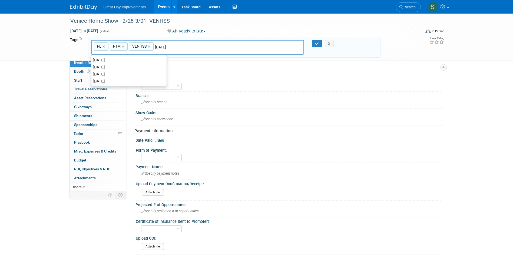
type input "[DATE]"
type input "FL, FTM, VENHSS, [DATE]"
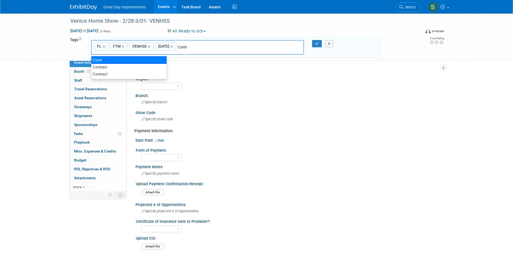
type input "Contract"
type input "FL, FTM, VENHSS, [DATE], Contract"
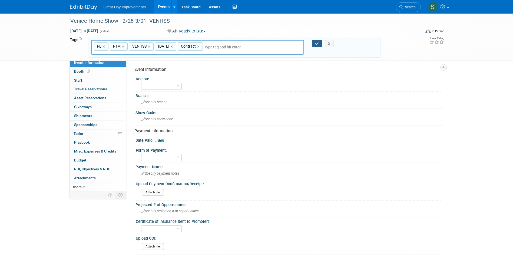
click at [317, 44] on icon "button" at bounding box center [317, 44] width 4 height 4
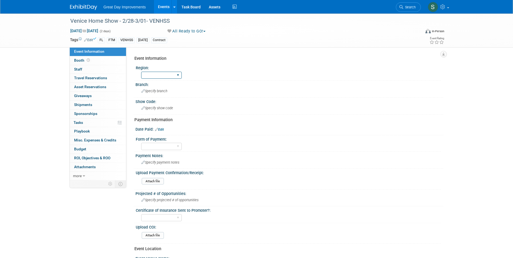
click at [166, 75] on select "GC MA MW MTW NE NEW OV PL PNW SA SE SC UMW FL" at bounding box center [161, 75] width 41 height 7
select select "FL"
click at [141, 72] on select "GC MA MW MTW NE NEW OV PL PNW SA SE SC UMW FL" at bounding box center [161, 75] width 41 height 7
click at [154, 91] on span "Specify branch" at bounding box center [155, 91] width 26 height 4
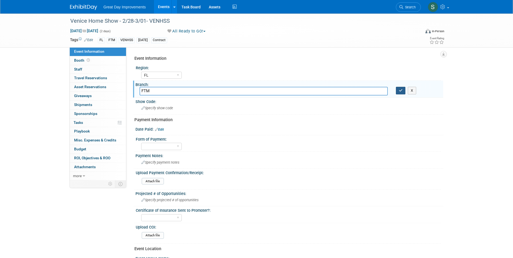
type input "FTM"
click at [400, 94] on button "button" at bounding box center [401, 91] width 10 height 8
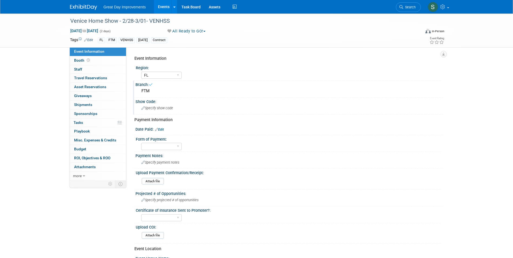
click at [175, 107] on div "Specify show code" at bounding box center [290, 108] width 300 height 8
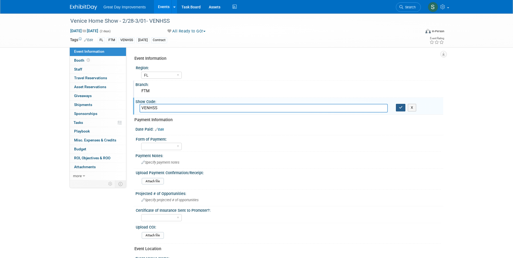
type input "VENHSS"
click at [402, 106] on icon "button" at bounding box center [401, 108] width 4 height 4
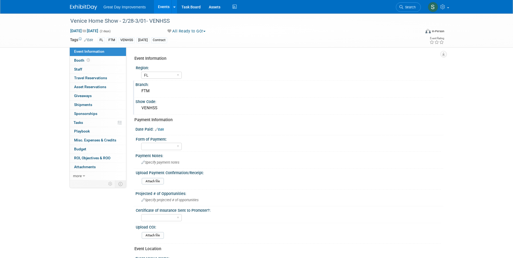
click at [410, 7] on span "Search" at bounding box center [409, 7] width 12 height 4
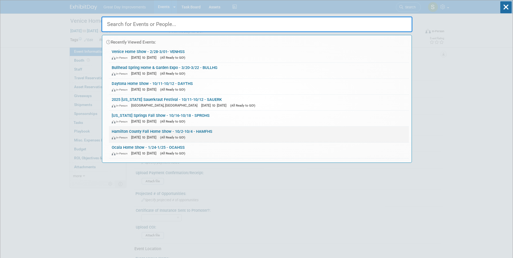
click at [201, 133] on link "Hamilton County Fall Home Show - 10/2-10/4 - HAMFHS In-Person Oct 2, 2026 to Oc…" at bounding box center [259, 135] width 300 height 16
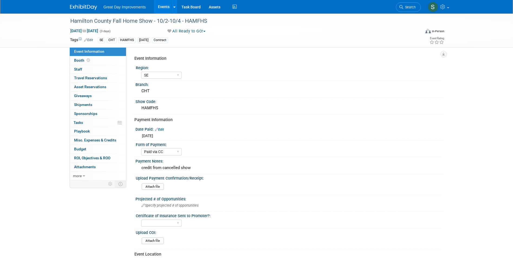
select select "SE"
select select "Paid via CC"
click at [412, 4] on link "Search" at bounding box center [408, 6] width 25 height 9
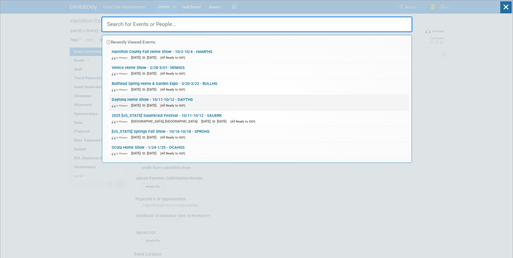
click at [216, 105] on div "In-Person Oct 11, 2025 to Oct 12, 2025 (All Ready to GO!)" at bounding box center [259, 106] width 295 height 6
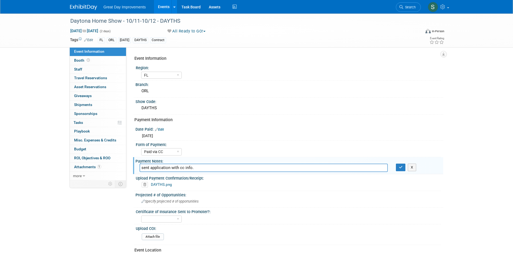
select select "FL"
select select "Paid via CC"
click at [411, 7] on span "Search" at bounding box center [409, 7] width 12 height 4
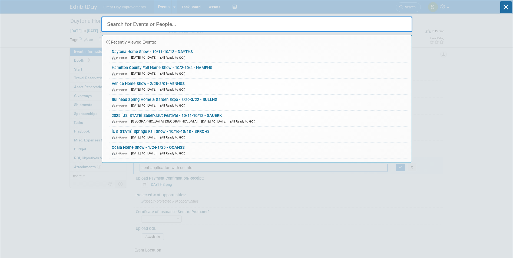
click at [199, 147] on link "Ocala Home Show - 1/24-1/25 - OCAHSS In-Person [DATE] to [DATE] (All Ready to G…" at bounding box center [259, 151] width 300 height 16
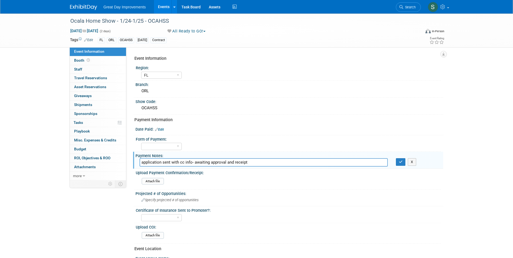
select select "FL"
click at [412, 6] on span "Search" at bounding box center [409, 7] width 12 height 4
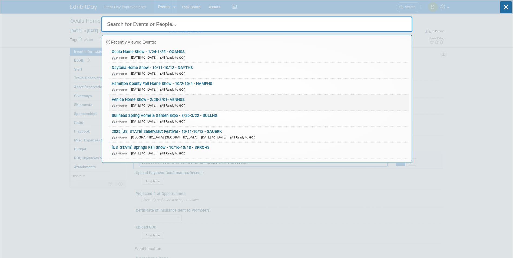
click at [185, 107] on span "(All Ready to GO!)" at bounding box center [172, 106] width 25 height 4
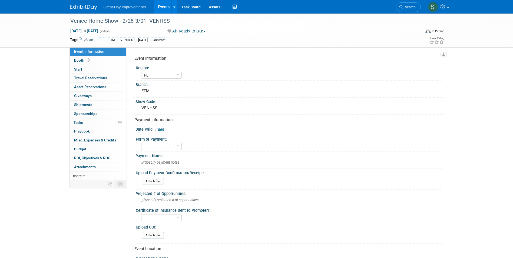
select select "FL"
click at [159, 162] on span "Specify payment notes" at bounding box center [161, 162] width 38 height 4
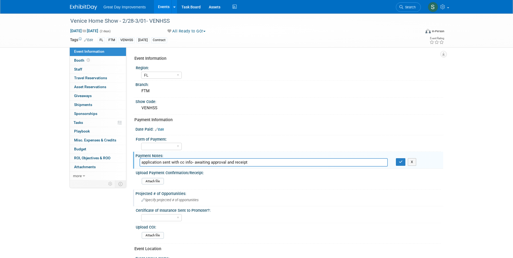
type input "application sent with cc info- awaiting approval and receipt"
click at [174, 203] on div "Specify projected # of opportunities" at bounding box center [290, 200] width 300 height 8
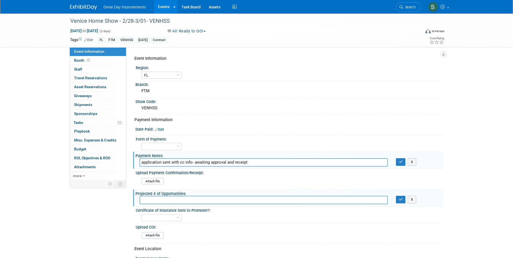
click at [396, 161] on div "X" at bounding box center [417, 162] width 51 height 8
click at [397, 161] on button "button" at bounding box center [401, 162] width 10 height 8
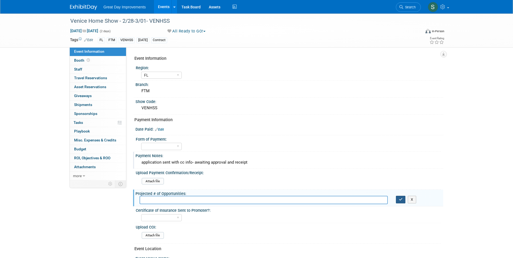
click at [401, 197] on button "button" at bounding box center [401, 200] width 10 height 8
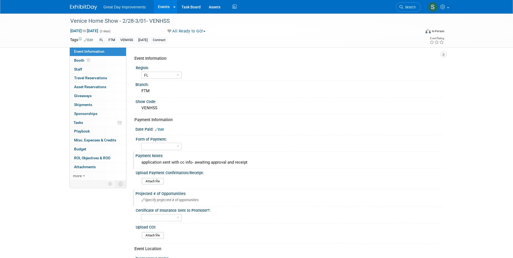
click at [87, 5] on img at bounding box center [83, 7] width 27 height 5
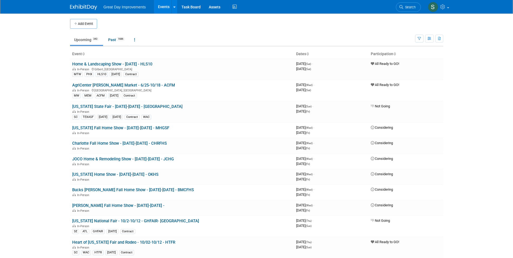
click at [82, 24] on button "Add Event" at bounding box center [83, 24] width 27 height 10
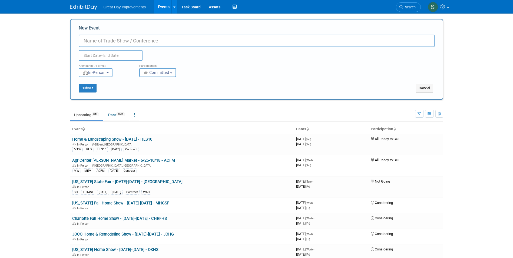
click at [116, 41] on input "New Event" at bounding box center [257, 41] width 356 height 12
drag, startPoint x: 155, startPoint y: 36, endPoint x: 155, endPoint y: 39, distance: 2.8
click at [155, 38] on input "New Event" at bounding box center [257, 41] width 356 height 12
paste input "Tampa Home Show"
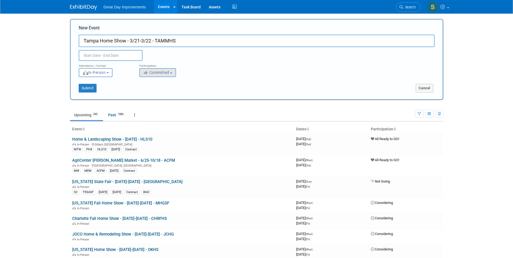
type input "Tampa Home Show - 3/21-3/22 - TAMMHS"
click at [166, 74] on span "Committed" at bounding box center [156, 72] width 26 height 4
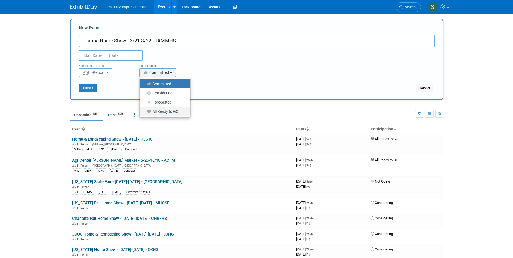
click at [167, 111] on label "All Ready to GO!" at bounding box center [163, 111] width 43 height 7
click at [144, 111] on input "All Ready to GO!" at bounding box center [143, 112] width 4 height 4
select select "102"
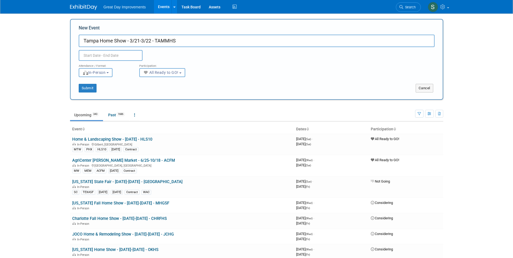
click at [109, 46] on input "Tampa Home Show - 3/21-3/22 - TAMMHS" at bounding box center [257, 41] width 356 height 12
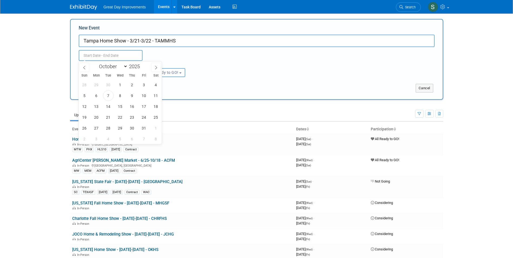
click at [113, 54] on input "text" at bounding box center [111, 55] width 64 height 11
click at [119, 65] on select "January February March April May June July August September October November De…" at bounding box center [112, 66] width 31 height 7
select select "2"
click at [97, 63] on select "January February March April May June July August September October November De…" at bounding box center [112, 66] width 31 height 7
click at [142, 66] on span at bounding box center [142, 64] width 4 height 3
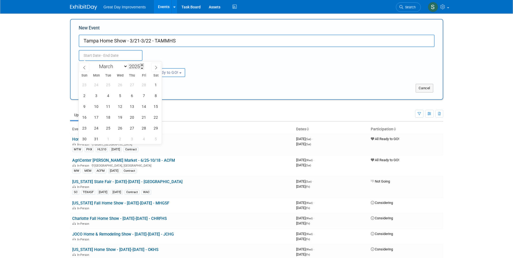
type input "2026"
click at [151, 104] on div "1 2 3 4 5 6 7 8 9 10 11 12 13 14 15 16 17 18 19 20 21 22 23 24 25 26 27 28 29 3…" at bounding box center [120, 111] width 83 height 65
click at [152, 105] on span "21" at bounding box center [156, 106] width 11 height 11
click at [85, 118] on span "22" at bounding box center [84, 117] width 11 height 11
type input "Mar 21, 2026 to Mar 22, 2026"
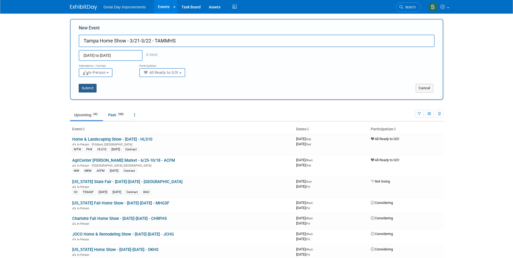
click at [84, 90] on button "Submit" at bounding box center [88, 88] width 18 height 9
type input "Tampa Home Show - 3/21-3/22 - TAMMHS"
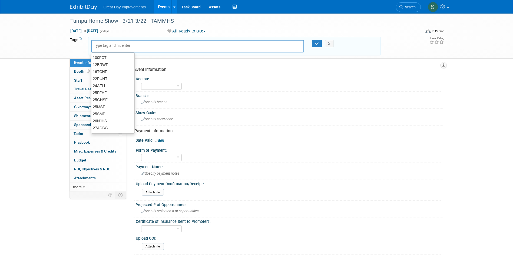
click at [100, 47] on input "text" at bounding box center [115, 45] width 43 height 5
type input "FL"
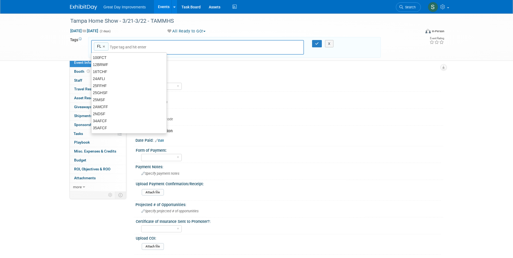
type input "FL"
type input "TAM"
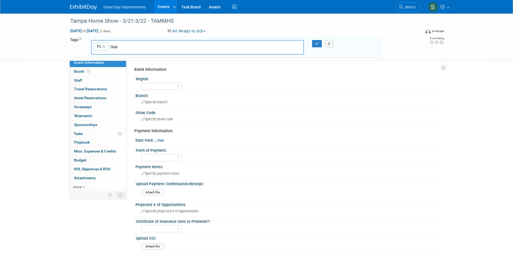
type input "FL, TAM"
type input "TAMMHS"
type input "FL, TAM, TAMMHS"
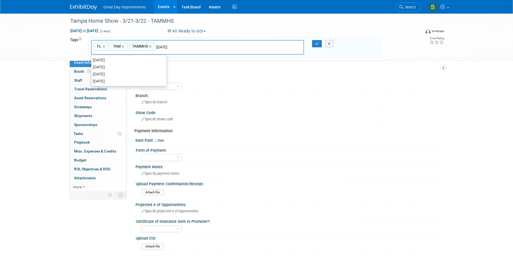
type input "[DATE]"
type input "FL, TAM, TAMMHS, MAR26"
type input "Contract"
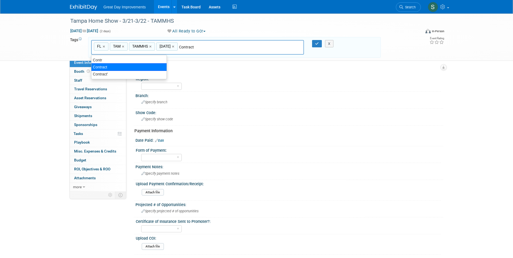
type input "FL, TAM, TAMMHS, MAR26, Contract"
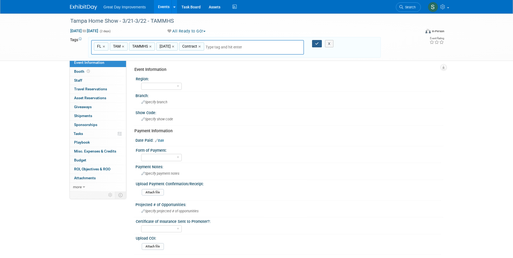
click at [314, 44] on button "button" at bounding box center [317, 44] width 10 height 8
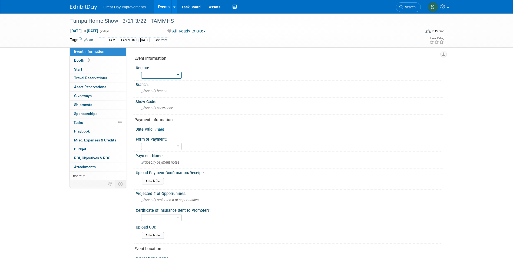
click at [166, 75] on select "GC MA MW MTW NE NEW OV PL PNW SA SE SC UMW FL" at bounding box center [161, 75] width 41 height 7
select select "FL"
click at [141, 72] on select "GC MA MW MTW NE NEW OV PL PNW SA SE SC UMW FL" at bounding box center [161, 75] width 41 height 7
click at [159, 91] on span "Specify branch" at bounding box center [155, 91] width 26 height 4
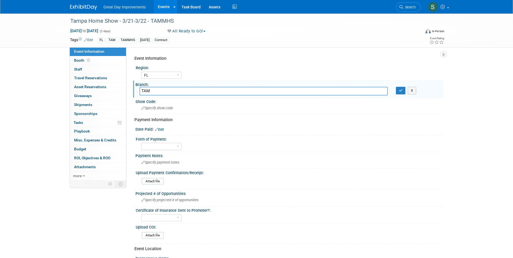
type input "TAM"
click at [396, 87] on button "button" at bounding box center [401, 91] width 10 height 8
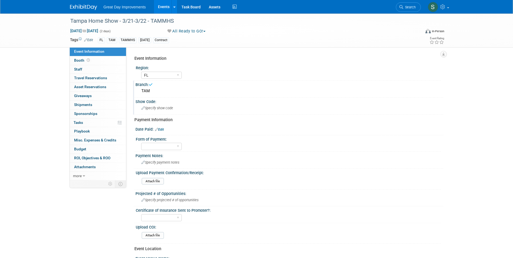
click at [165, 108] on span "Specify show code" at bounding box center [158, 108] width 32 height 4
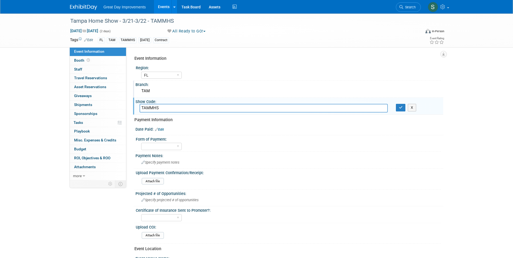
type input "TAMMHS"
click at [396, 104] on button "button" at bounding box center [401, 108] width 10 height 8
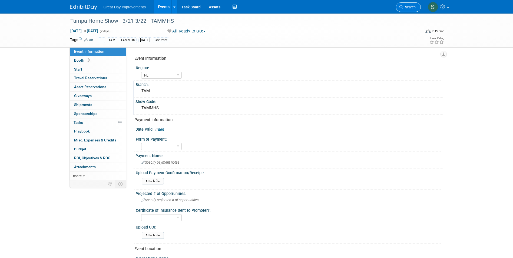
click at [412, 3] on link "Search" at bounding box center [408, 6] width 25 height 9
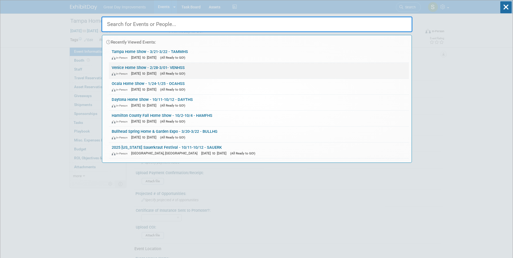
click at [199, 69] on link "Venice Home Show - 2/28-3/01- VENHSS In-Person Feb 28, 2026 to Mar 1, 2026 (All…" at bounding box center [259, 71] width 300 height 16
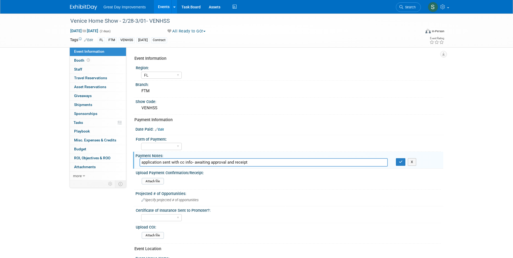
select select "FL"
click at [415, 6] on span "Search" at bounding box center [409, 7] width 12 height 4
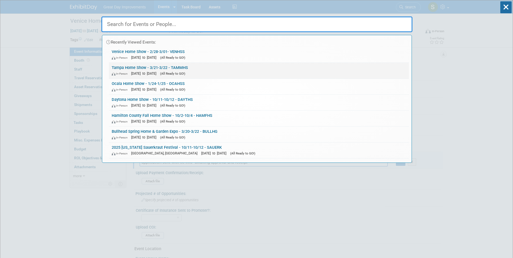
click at [198, 66] on link "Tampa Home Show - 3/21-3/22 - TAMMHS In-Person [DATE] to [DATE] (All Ready to G…" at bounding box center [259, 71] width 300 height 16
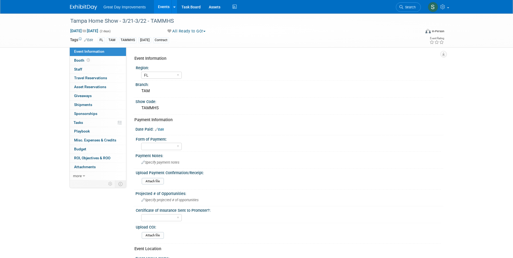
select select "FL"
click at [170, 165] on div "Specify payment notes" at bounding box center [290, 162] width 300 height 8
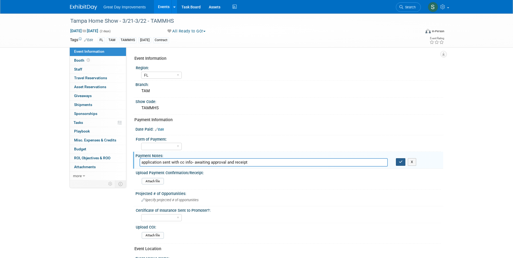
type input "application sent with cc info- awaiting approval and receipt"
click at [400, 160] on icon "button" at bounding box center [401, 162] width 4 height 4
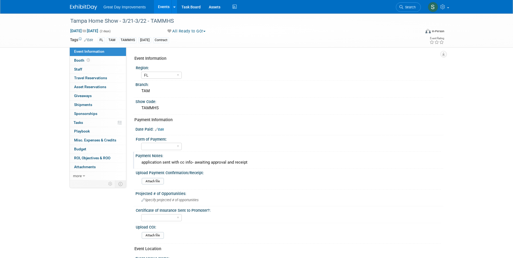
click at [89, 7] on img at bounding box center [83, 7] width 27 height 5
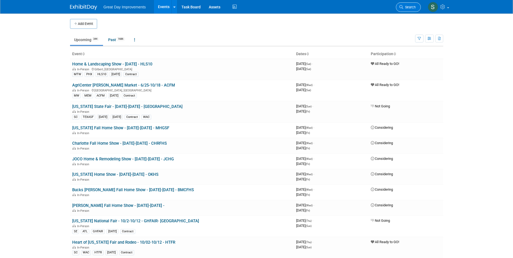
click at [415, 4] on link "Search" at bounding box center [408, 6] width 25 height 9
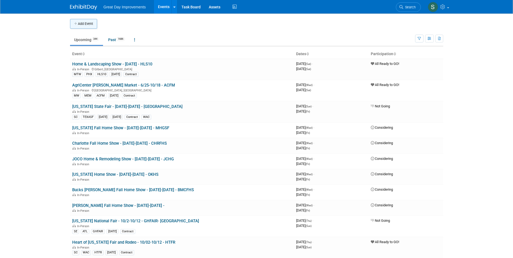
click at [93, 25] on button "Add Event" at bounding box center [83, 24] width 27 height 10
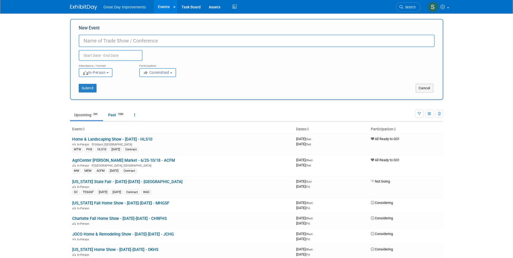
click at [130, 41] on input "New Event" at bounding box center [257, 41] width 356 height 12
paste input "Central FL Home Expo"
type input "Central FL Home Expo - 4/11-4/12 - CFLHE"
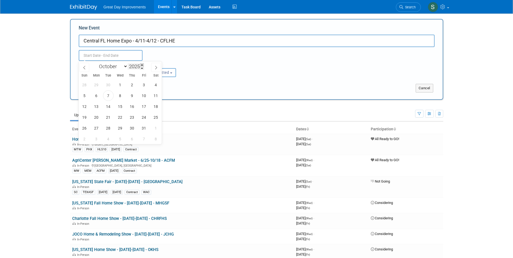
click at [143, 64] on span at bounding box center [142, 64] width 4 height 3
type input "2026"
click at [111, 66] on select "January February March April May June July August September October November De…" at bounding box center [112, 66] width 31 height 7
select select "3"
click at [97, 63] on select "January February March April May June July August September October November De…" at bounding box center [112, 66] width 31 height 7
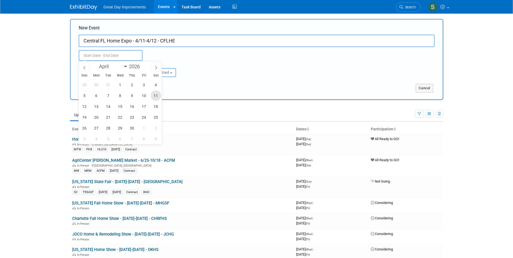
click at [153, 96] on span "11" at bounding box center [156, 95] width 11 height 11
click at [86, 105] on span "12" at bounding box center [84, 106] width 11 height 11
type input "Apr 11, 2026 to Apr 12, 2026"
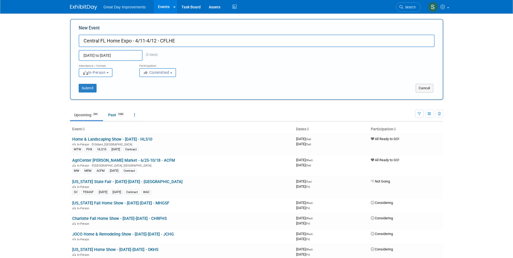
click at [151, 75] on button "Committed" at bounding box center [157, 72] width 37 height 9
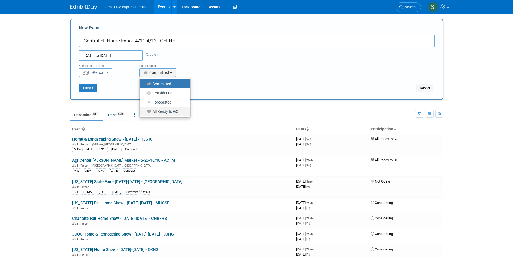
click at [154, 109] on label "All Ready to GO!" at bounding box center [163, 111] width 43 height 7
click at [144, 110] on input "All Ready to GO!" at bounding box center [143, 112] width 4 height 4
select select "102"
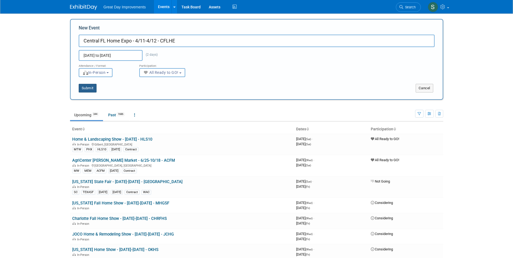
click at [91, 90] on button "Submit" at bounding box center [88, 88] width 18 height 9
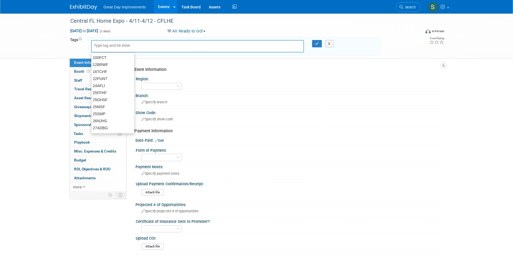
click at [105, 45] on input "text" at bounding box center [115, 45] width 43 height 5
type input "FL"
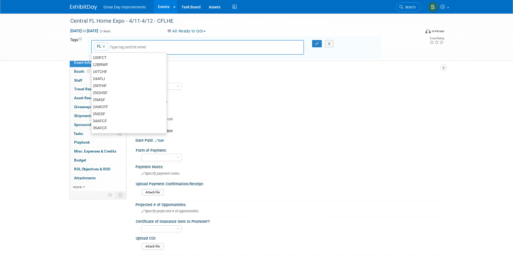
type input "FL"
type input "ORL"
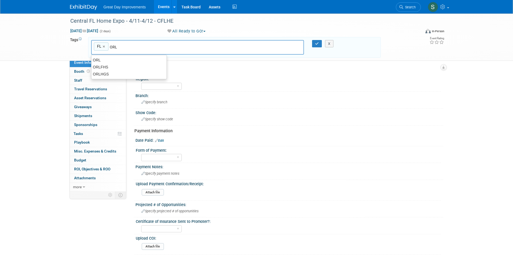
type input "FL, ORL"
type input "CFLHE"
type input "FL, ORL, CFLHE"
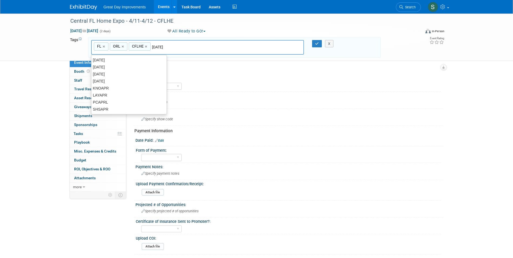
type input "[DATE]"
type input "FL, ORL, CFLHE, APR26"
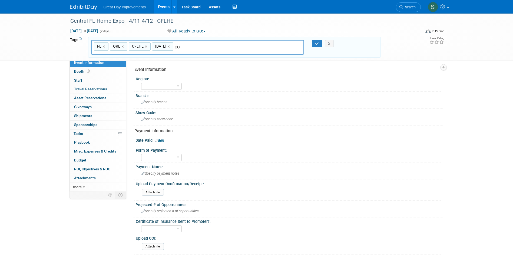
type input "C"
type input "Contract"
type input "FL, ORL, CFLHE, APR26, Contract"
click at [317, 42] on icon "button" at bounding box center [317, 44] width 4 height 4
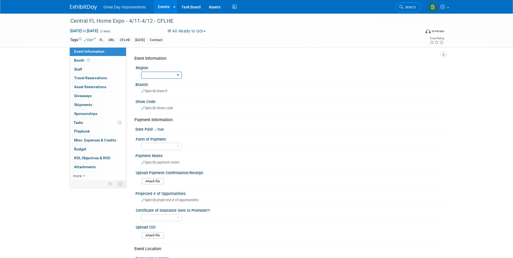
click at [166, 78] on select "GC MA MW MTW NE NEW OV PL PNW SA SE SC UMW FL" at bounding box center [161, 75] width 41 height 7
select select "FL"
click at [141, 72] on select "GC MA MW MTW NE NEW OV PL PNW SA SE SC UMW FL" at bounding box center [161, 75] width 41 height 7
click at [171, 88] on div "Specify branch" at bounding box center [290, 91] width 300 height 8
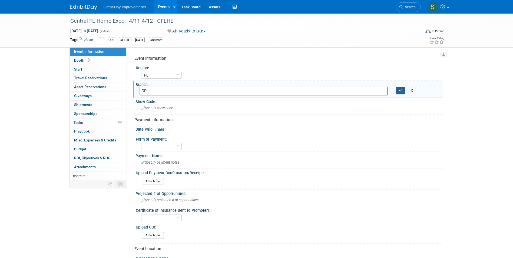
type input "ORL"
click at [397, 90] on button "button" at bounding box center [401, 91] width 10 height 8
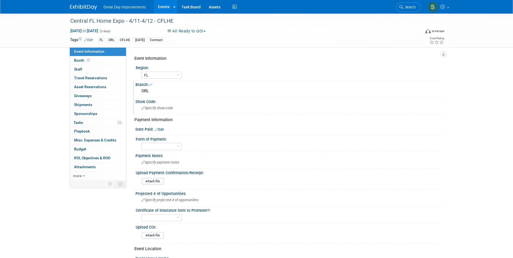
click at [238, 102] on div "Show Code:" at bounding box center [290, 101] width 308 height 7
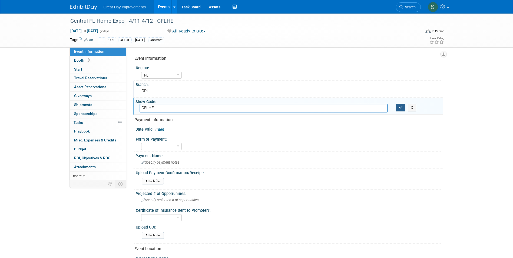
type input "CFLHE"
click at [400, 106] on icon "button" at bounding box center [401, 108] width 4 height 4
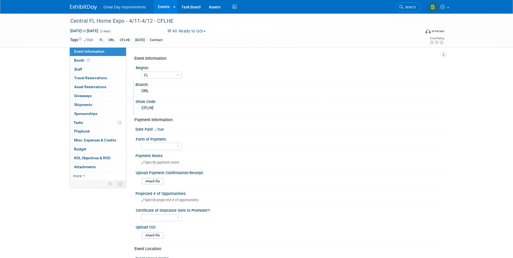
click at [160, 129] on link "Edit" at bounding box center [159, 130] width 9 height 4
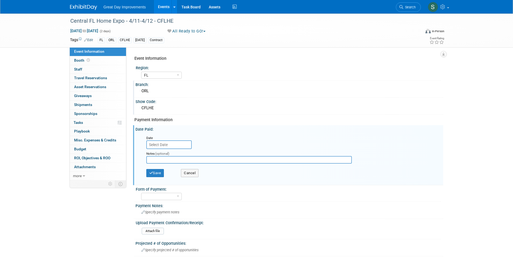
click at [160, 144] on input "text" at bounding box center [168, 144] width 45 height 9
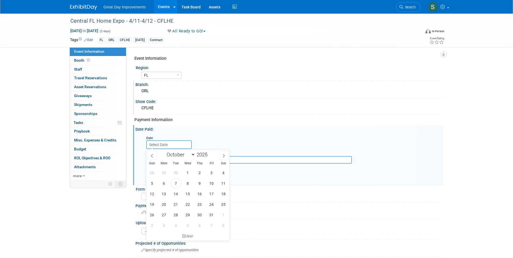
click at [227, 74] on div "GC MA MW MTW NE NEW OV PL PNW SA SE SC UMW FL" at bounding box center [291, 74] width 300 height 9
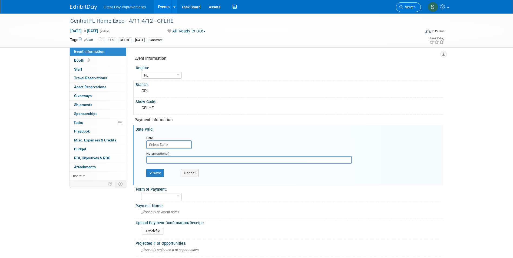
click at [410, 3] on link "Search" at bounding box center [408, 6] width 25 height 9
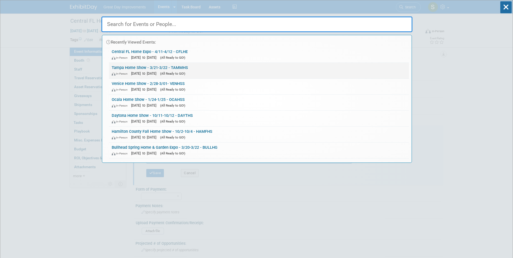
click at [203, 70] on link "Tampa Home Show - 3/21-3/22 - TAMMHS In-Person Mar 21, 2026 to Mar 22, 2026 (Al…" at bounding box center [259, 71] width 300 height 16
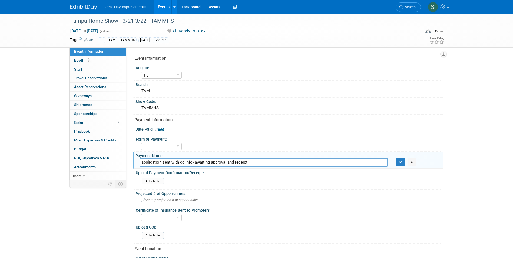
select select "FL"
click at [410, 6] on span "Search" at bounding box center [409, 7] width 12 height 4
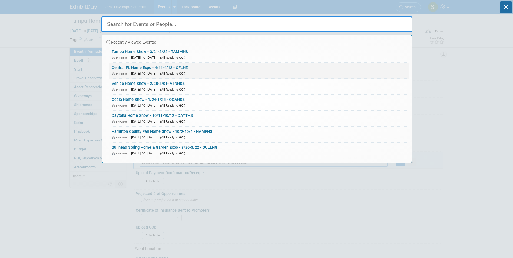
click at [185, 72] on span "(All Ready to GO!)" at bounding box center [172, 74] width 25 height 4
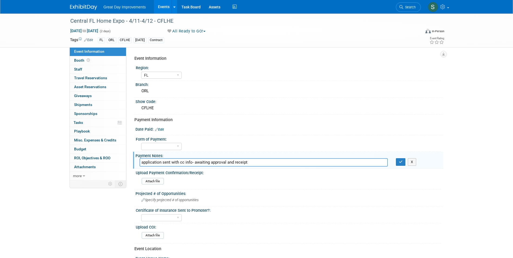
select select "FL"
type input "application sent with cc info- awaiting approval and receipt"
click at [400, 163] on icon "button" at bounding box center [401, 162] width 4 height 4
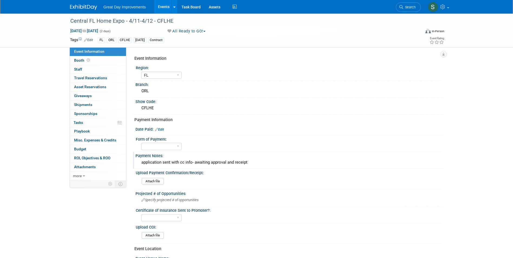
click at [75, 8] on img at bounding box center [83, 7] width 27 height 5
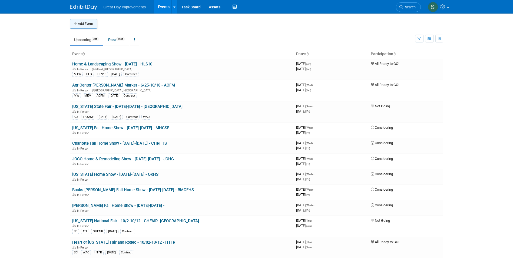
click at [89, 26] on button "Add Event" at bounding box center [83, 24] width 27 height 10
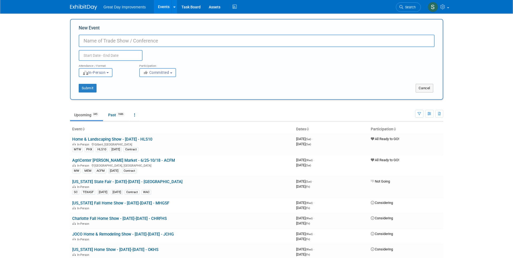
click at [95, 41] on input "New Event" at bounding box center [257, 41] width 356 height 12
paste input "Venice Home Show Fall"
type input "Venice Home Show Fall - 10/10-10/11 - VENHSF"
click at [164, 69] on button "Committed" at bounding box center [157, 72] width 37 height 9
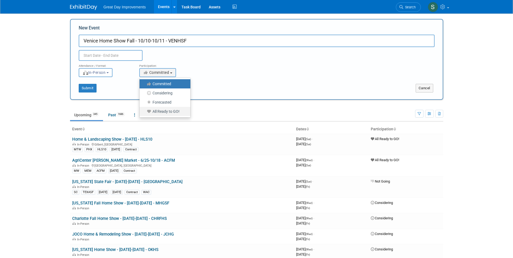
click at [166, 113] on label "All Ready to GO!" at bounding box center [163, 111] width 43 height 7
click at [144, 113] on input "All Ready to GO!" at bounding box center [143, 112] width 4 height 4
select select "102"
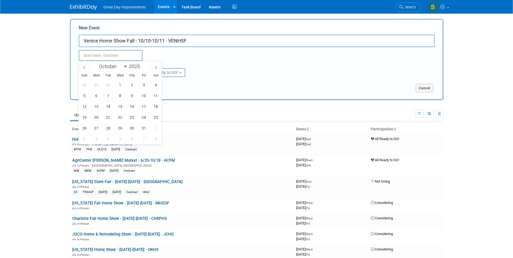
click at [122, 54] on input "text" at bounding box center [111, 55] width 64 height 11
click at [143, 65] on span at bounding box center [142, 64] width 4 height 3
type input "2026"
click at [156, 95] on span "10" at bounding box center [156, 95] width 11 height 11
click at [81, 108] on span "11" at bounding box center [84, 106] width 11 height 11
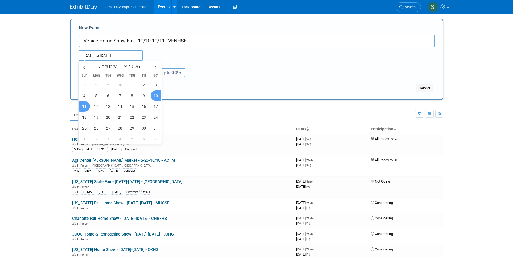
type input "Oct 10, 2026 to Oct 11, 2026"
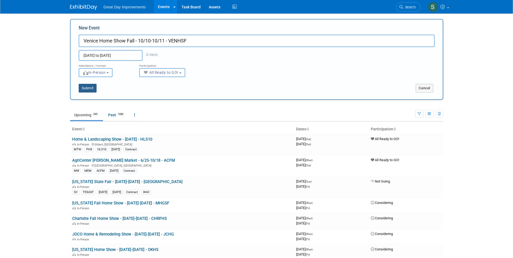
click at [84, 89] on button "Submit" at bounding box center [88, 88] width 18 height 9
type input "Venice Home Show Fall - 10/10-10/11 - VENHSF"
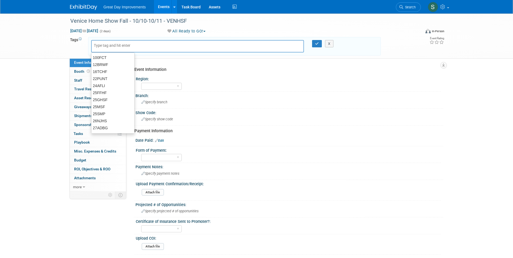
click at [104, 47] on input "text" at bounding box center [115, 45] width 43 height 5
type input "FL"
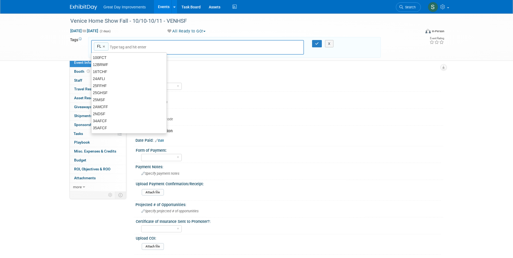
type input "FL"
type input "FTM"
type input "FL, FTM"
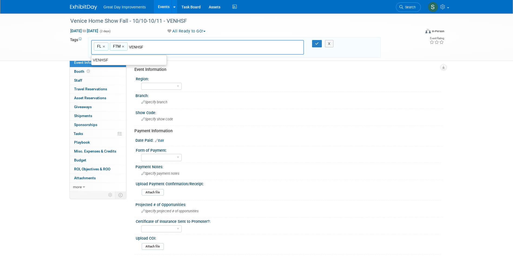
type input "VENHSF"
type input "FL, FTM, VENHSF"
type input "44BOCA6"
type input "FL, FTM, VENHSF, 44BOCA6"
click at [178, 45] on link "×" at bounding box center [178, 47] width 4 height 6
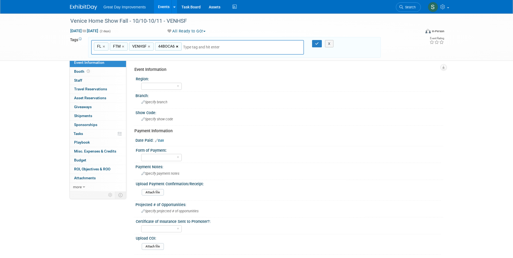
type input "FL, FTM, VENHSF"
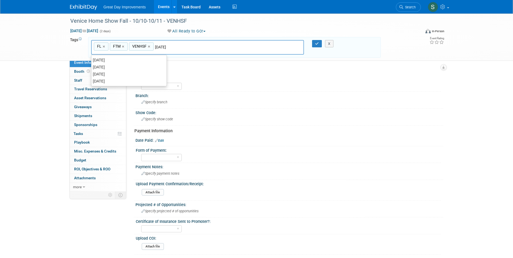
type input "[DATE]"
type input "FL, FTM, VENHSF, OCT26"
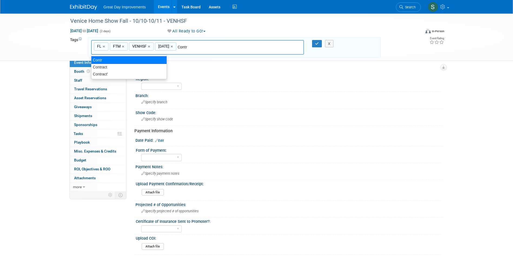
type input "Contract"
type input "FL, FTM, VENHSF, OCT26, Contract"
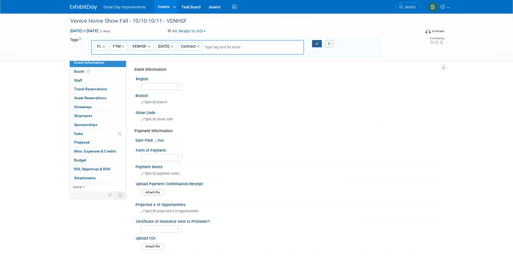
click at [316, 43] on icon "button" at bounding box center [317, 44] width 4 height 4
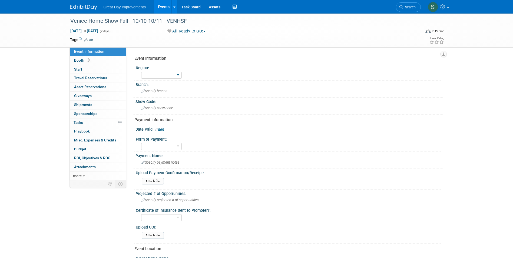
click at [174, 71] on div "GC MA MW MTW NE NEW OV PL PNW SA SE SC UMW FL" at bounding box center [161, 75] width 41 height 10
click at [173, 73] on select "GC MA MW MTW NE NEW OV PL PNW SA SE SC UMW FL" at bounding box center [161, 75] width 41 height 7
select select "FL"
click at [141, 72] on select "GC MA MW MTW NE NEW OV PL PNW SA SE SC UMW FL" at bounding box center [161, 75] width 41 height 7
click at [176, 90] on div "Specify branch" at bounding box center [290, 91] width 300 height 8
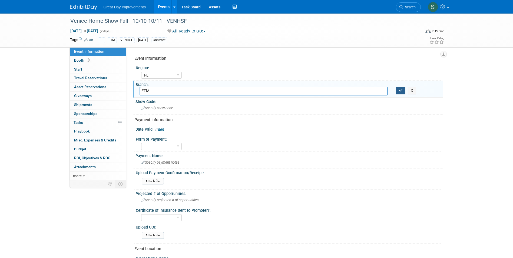
type input "FTM"
click at [396, 90] on button "button" at bounding box center [401, 91] width 10 height 8
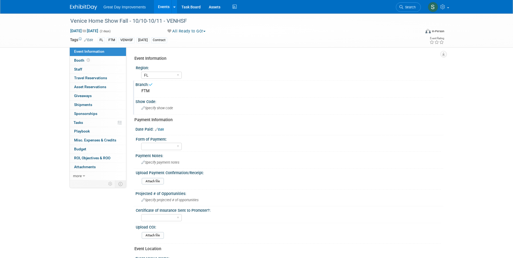
click at [234, 104] on div "Specify show code" at bounding box center [290, 108] width 300 height 8
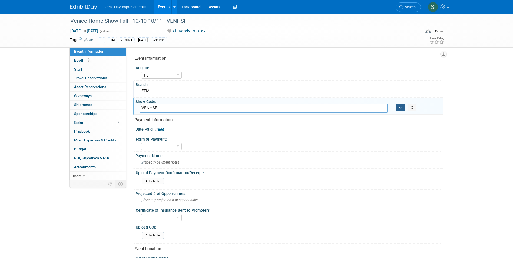
type input "VENHSF"
click at [396, 107] on button "button" at bounding box center [401, 108] width 10 height 8
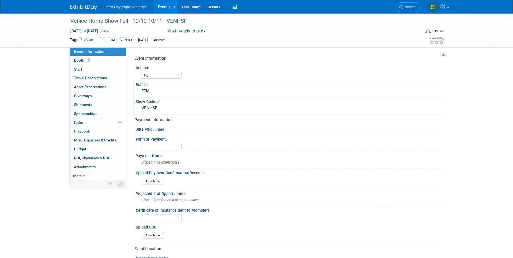
click at [162, 129] on link "Edit" at bounding box center [159, 130] width 9 height 4
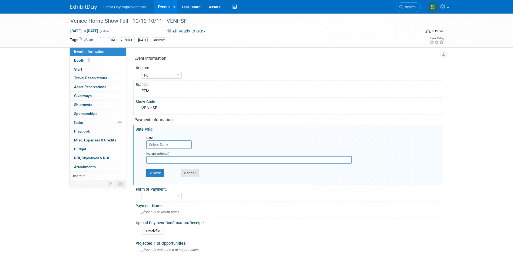
click at [188, 172] on button "Cancel" at bounding box center [190, 173] width 18 height 8
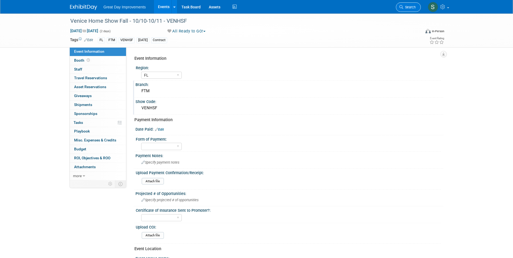
click at [404, 6] on span "Search" at bounding box center [409, 7] width 12 height 4
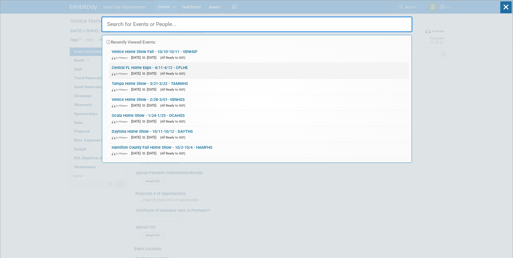
click at [195, 71] on div "In-Person Apr 11, 2026 to Apr 12, 2026 (All Ready to GO!)" at bounding box center [259, 74] width 295 height 6
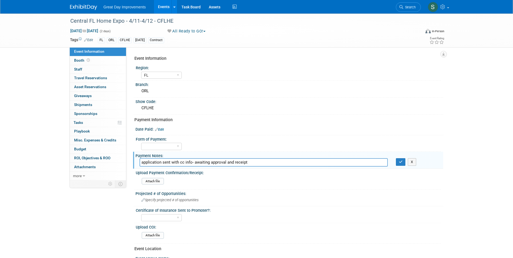
select select "FL"
click at [400, 8] on icon at bounding box center [402, 7] width 4 height 4
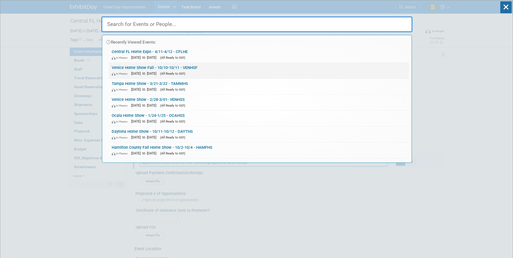
click at [192, 71] on div "In-Person [DATE] to [DATE] (All Ready to GO!)" at bounding box center [259, 74] width 295 height 6
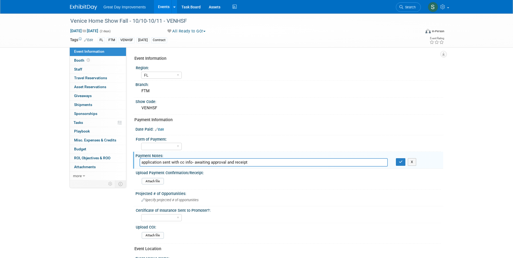
select select "FL"
type input "application sent with cc info- awaiting approval and receipt"
click at [404, 160] on button "button" at bounding box center [401, 162] width 10 height 8
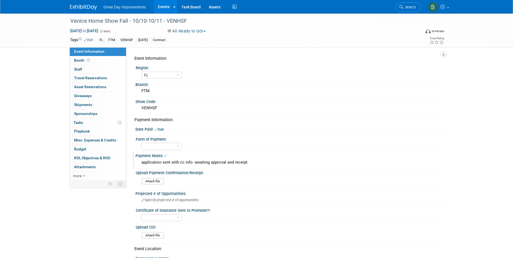
click at [92, 6] on img at bounding box center [83, 7] width 27 height 5
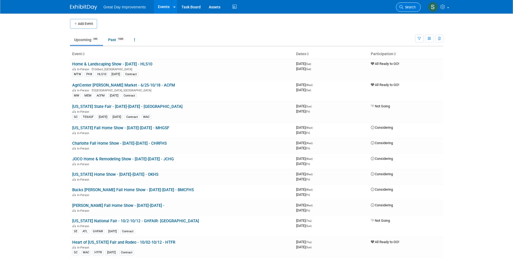
click at [419, 5] on link "Search" at bounding box center [408, 6] width 25 height 9
